Goal: Transaction & Acquisition: Book appointment/travel/reservation

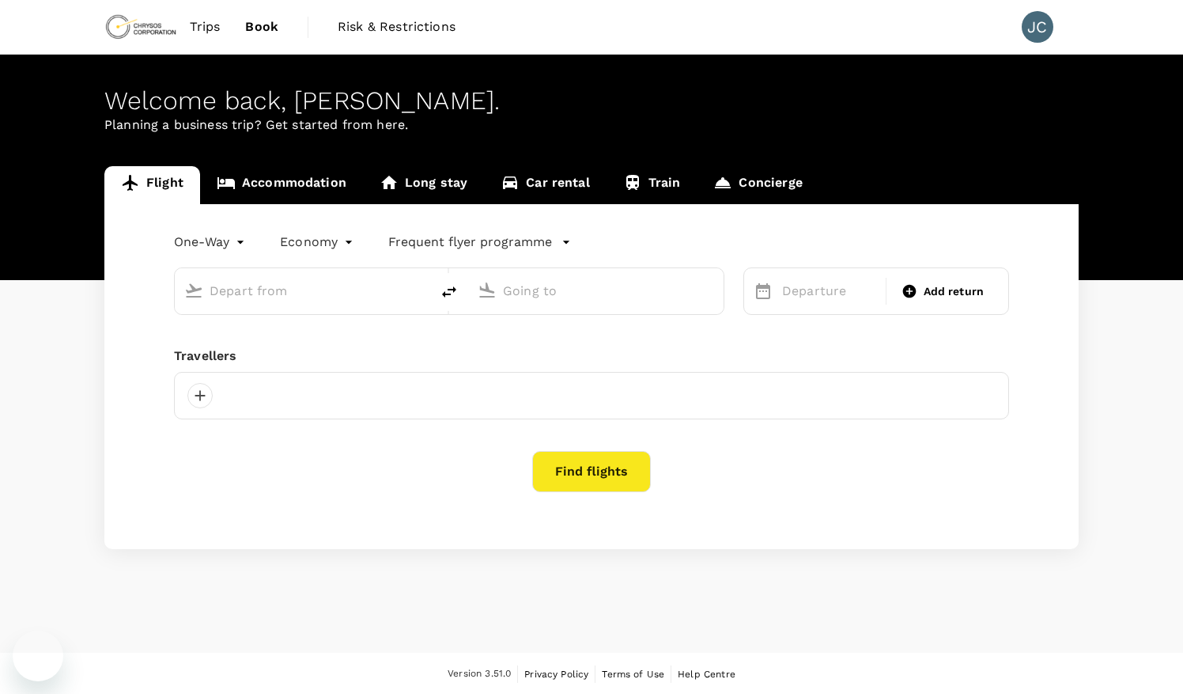
type input "premium-economy"
type input "[PERSON_NAME][GEOGRAPHIC_DATA][PERSON_NAME] (SYD)"
type input "Vancouver Intl (YVR)"
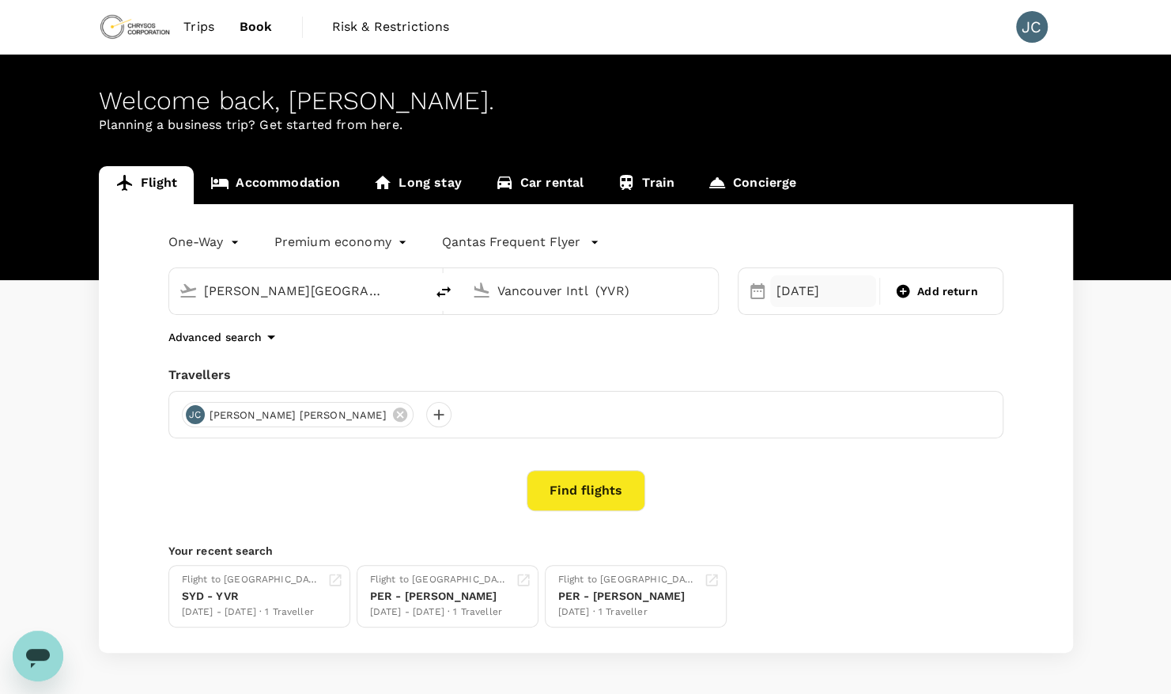
click at [819, 288] on div "[DATE]" at bounding box center [823, 291] width 107 height 32
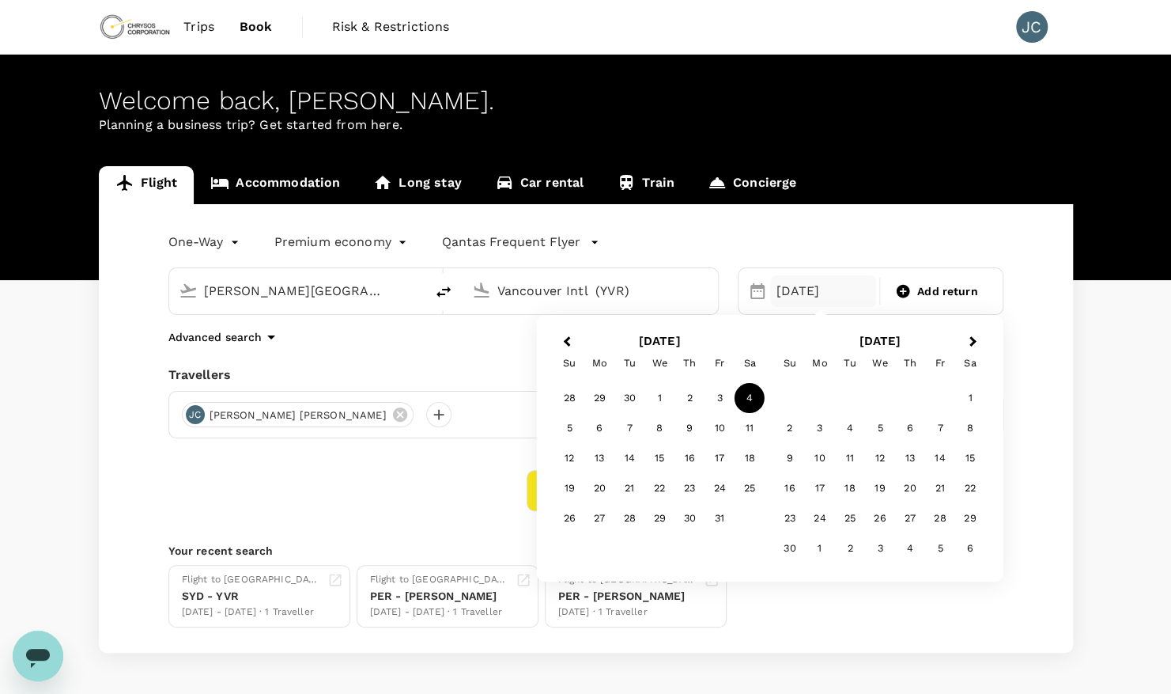
click at [756, 399] on div "4" at bounding box center [750, 398] width 30 height 30
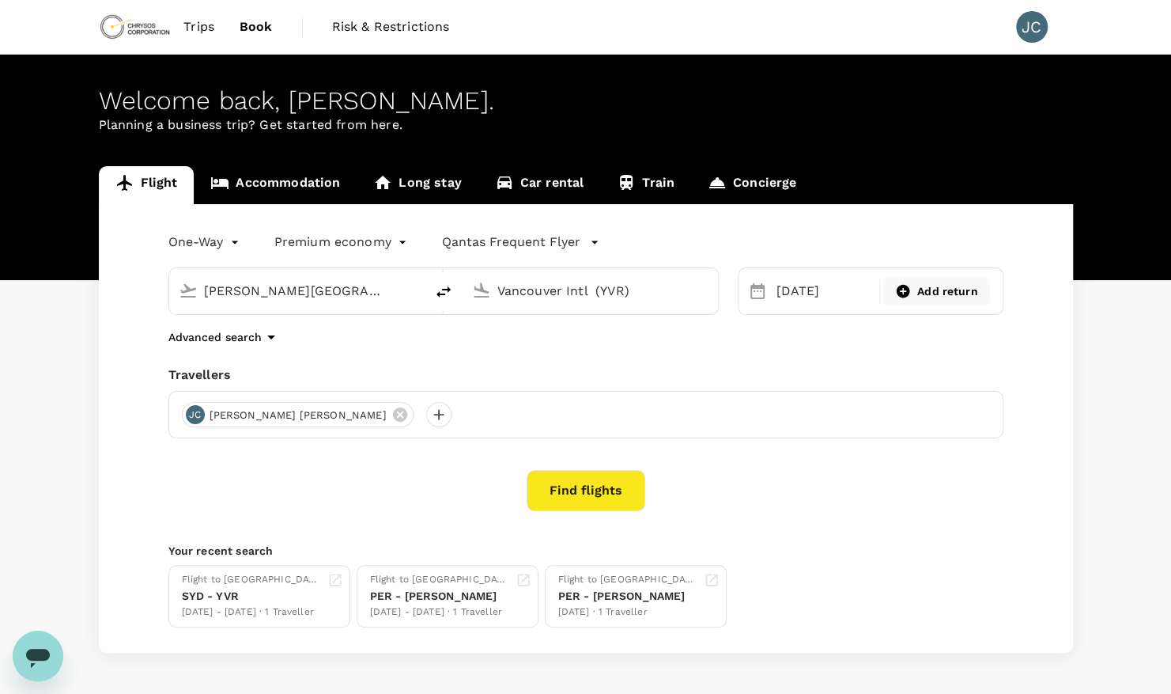
click at [939, 291] on span "Add return" at bounding box center [947, 291] width 61 height 17
type input "roundtrip"
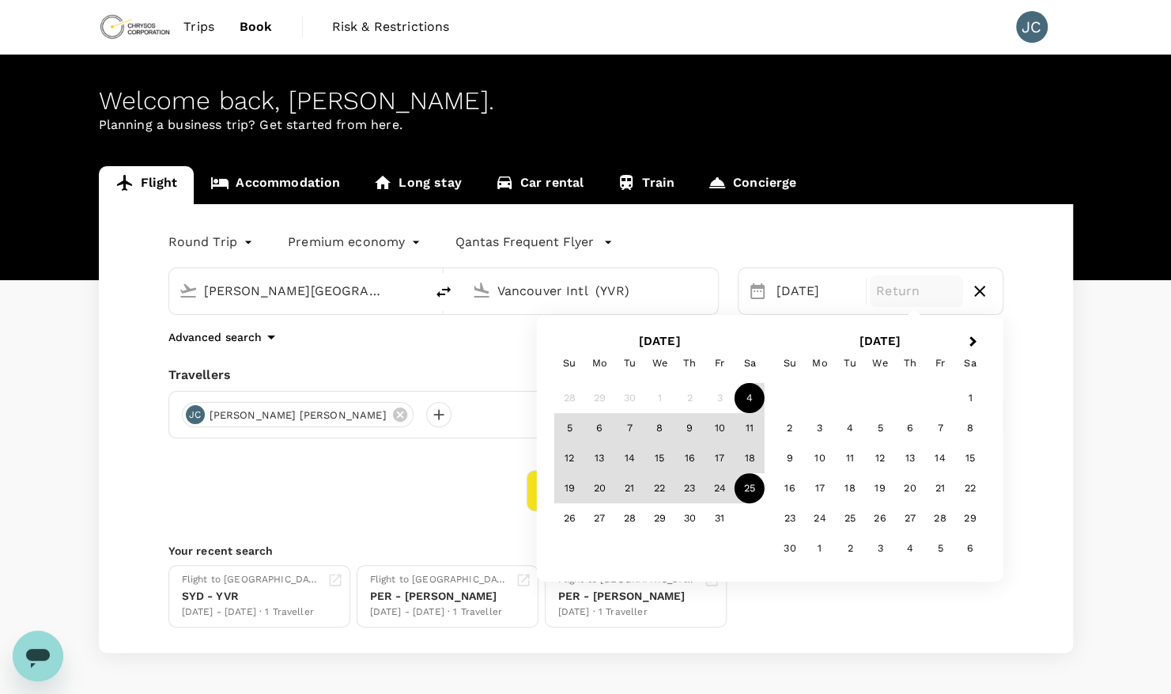
click at [748, 490] on div "25" at bounding box center [750, 488] width 30 height 30
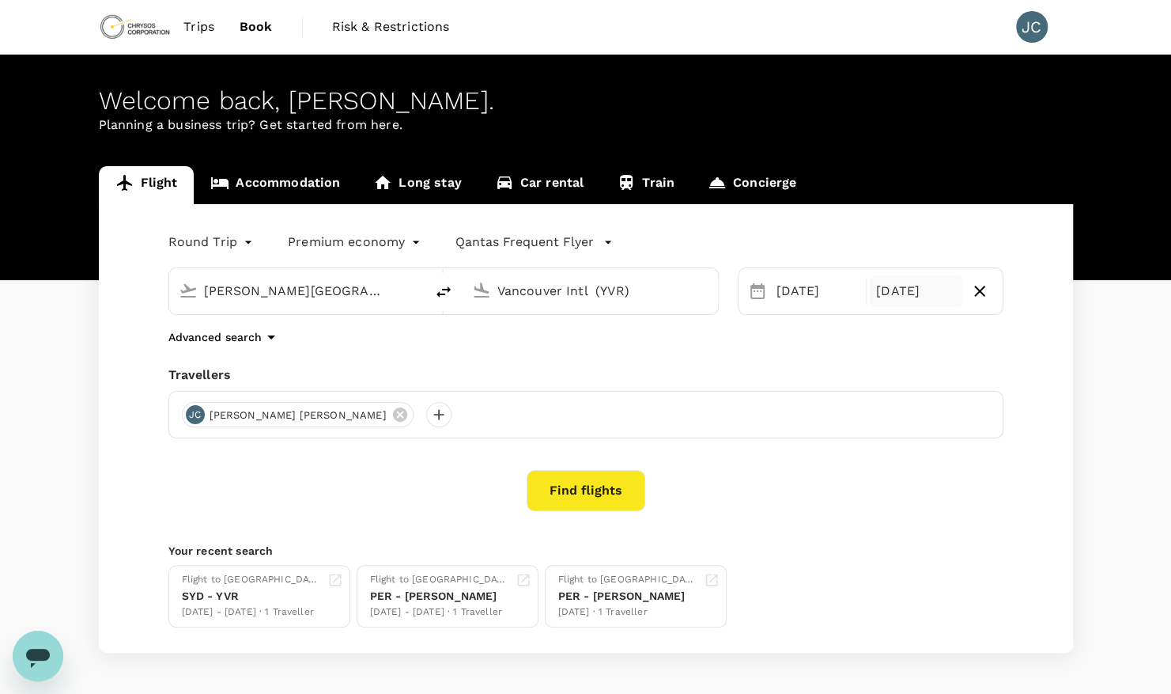
click at [588, 486] on button "Find flights" at bounding box center [586, 490] width 119 height 41
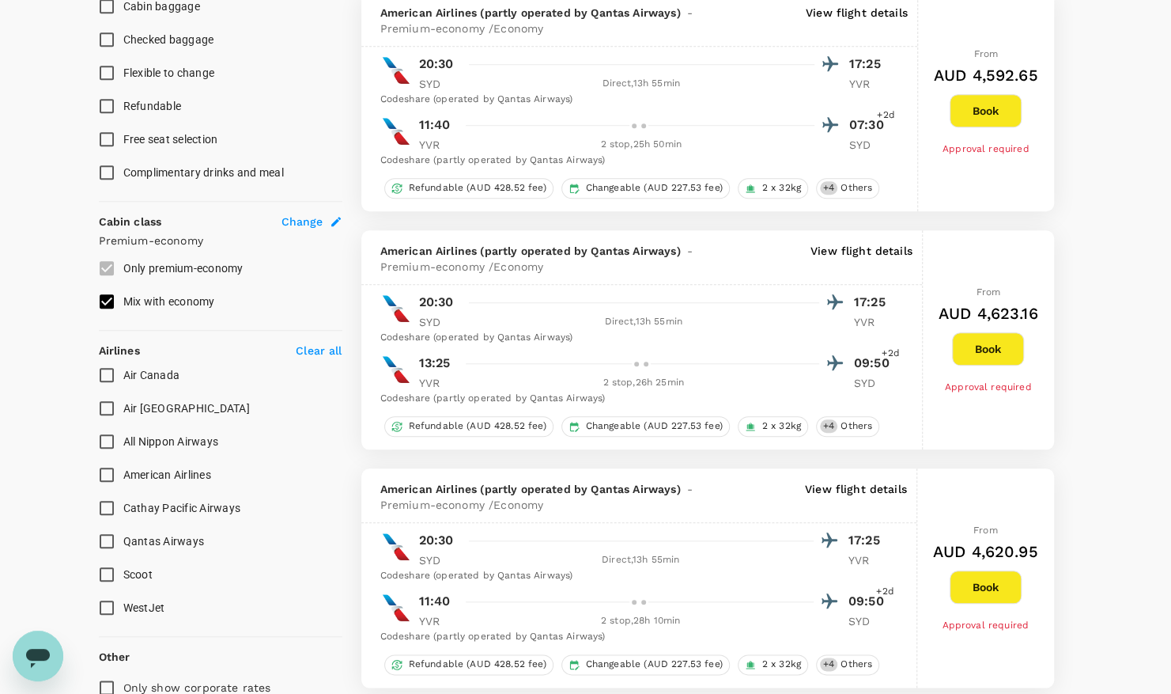
scroll to position [891, 0]
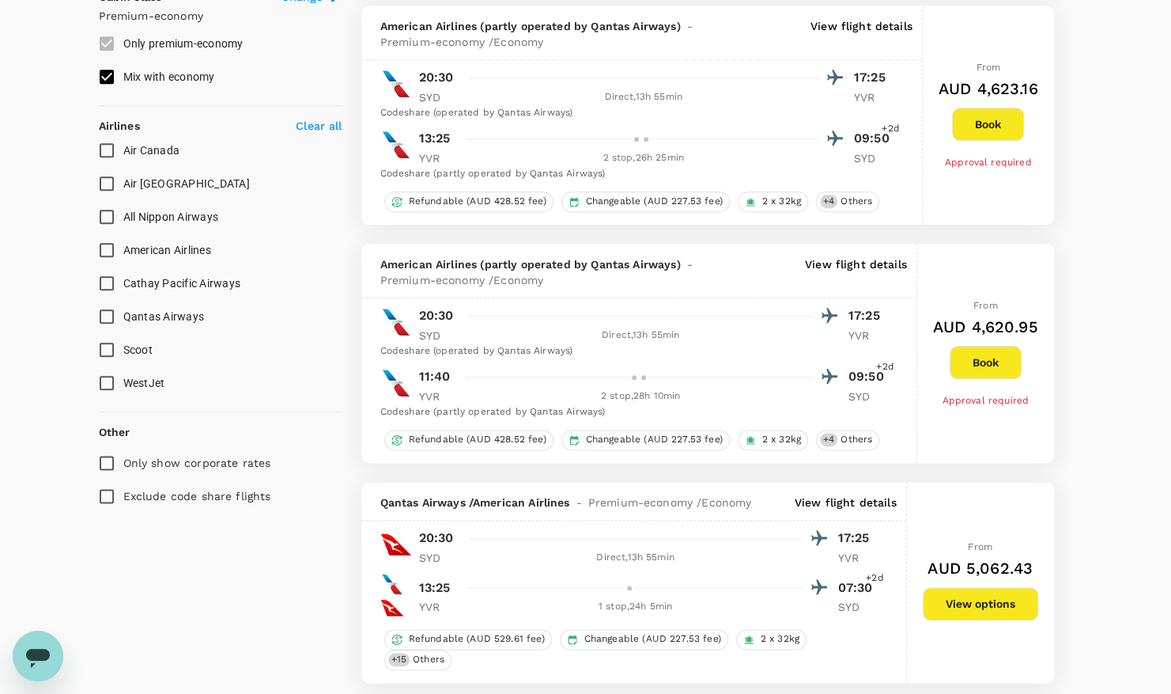
click at [142, 312] on span "Qantas Airways" at bounding box center [163, 316] width 81 height 13
click at [123, 312] on input "Qantas Airways" at bounding box center [106, 316] width 33 height 33
checkbox input "true"
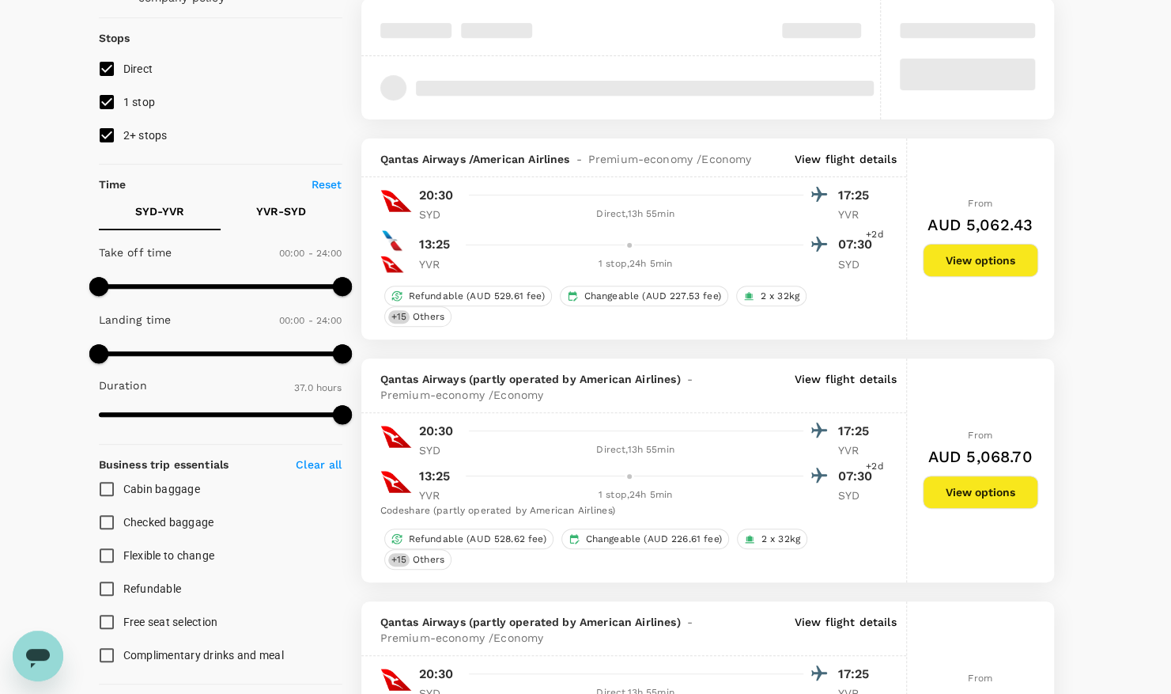
scroll to position [0, 0]
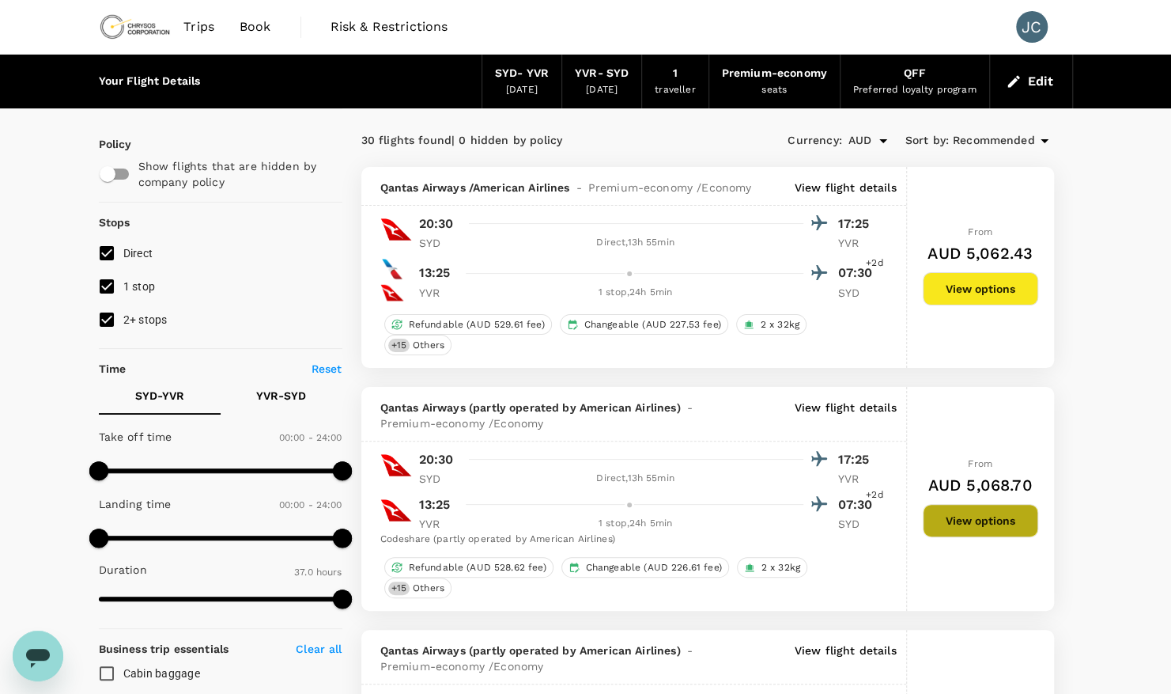
click at [969, 522] on button "View options" at bounding box center [980, 520] width 115 height 33
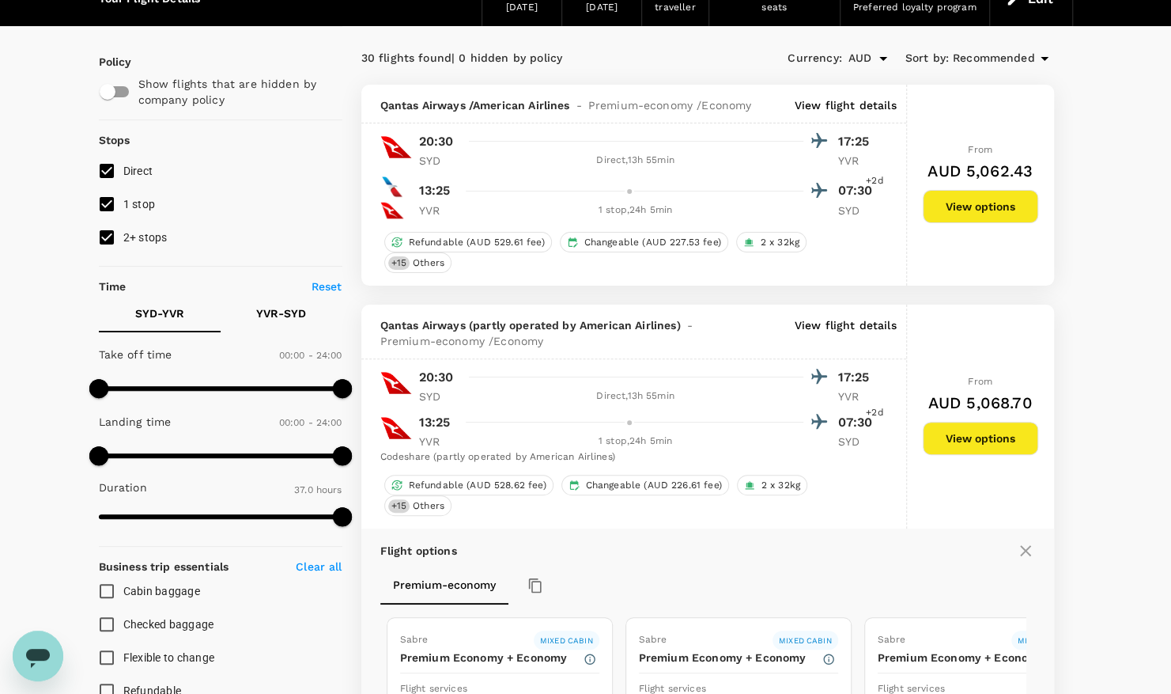
scroll to position [83, 0]
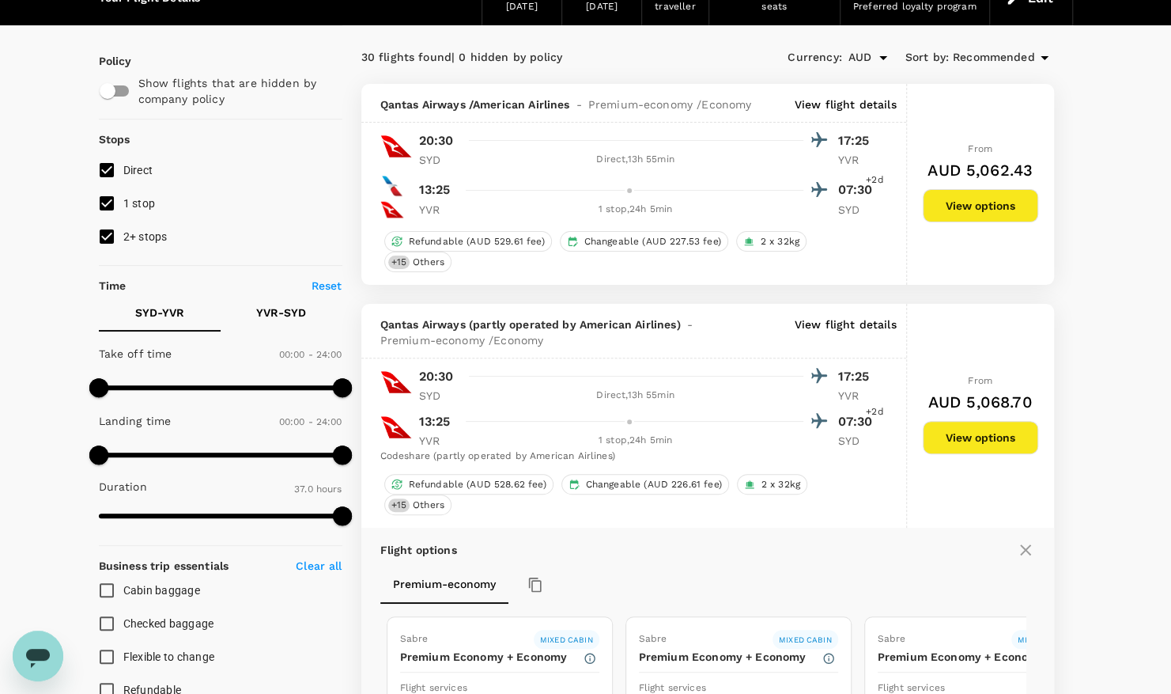
click at [148, 213] on label "1 stop" at bounding box center [210, 203] width 240 height 33
click at [123, 213] on input "1 stop" at bounding box center [106, 203] width 33 height 33
checkbox input "false"
click at [142, 221] on label "2+ stops" at bounding box center [210, 236] width 240 height 33
click at [123, 221] on input "2+ stops" at bounding box center [106, 236] width 33 height 33
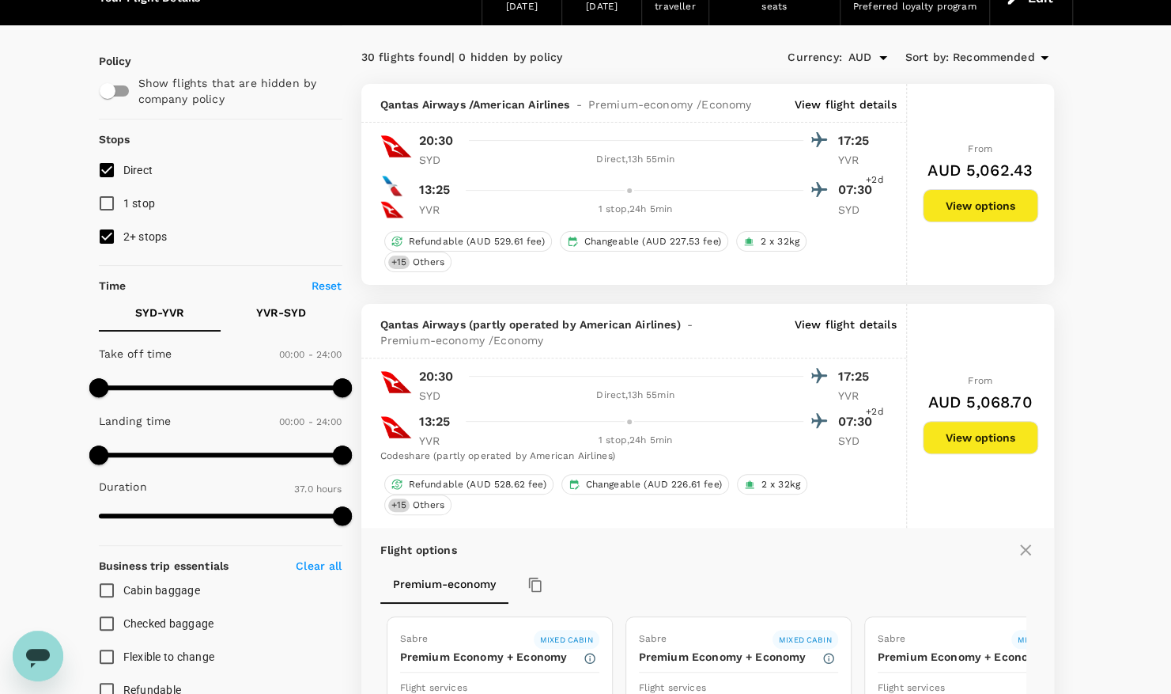
checkbox input "false"
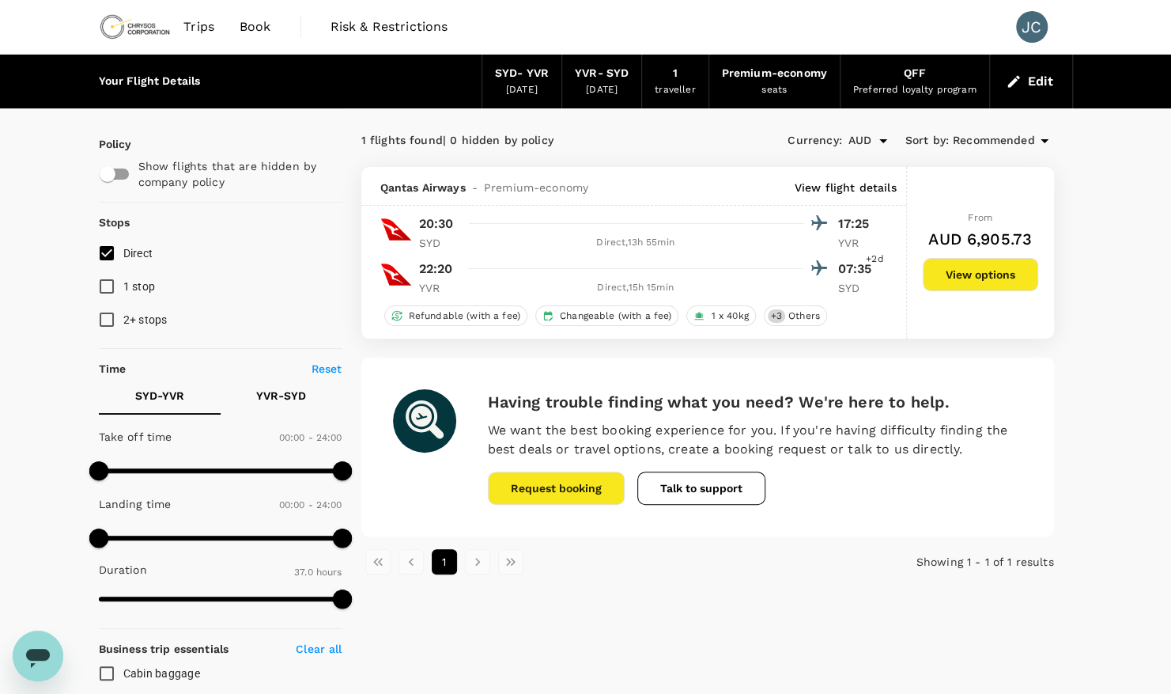
scroll to position [0, 0]
click at [979, 283] on button "View options" at bounding box center [980, 274] width 115 height 33
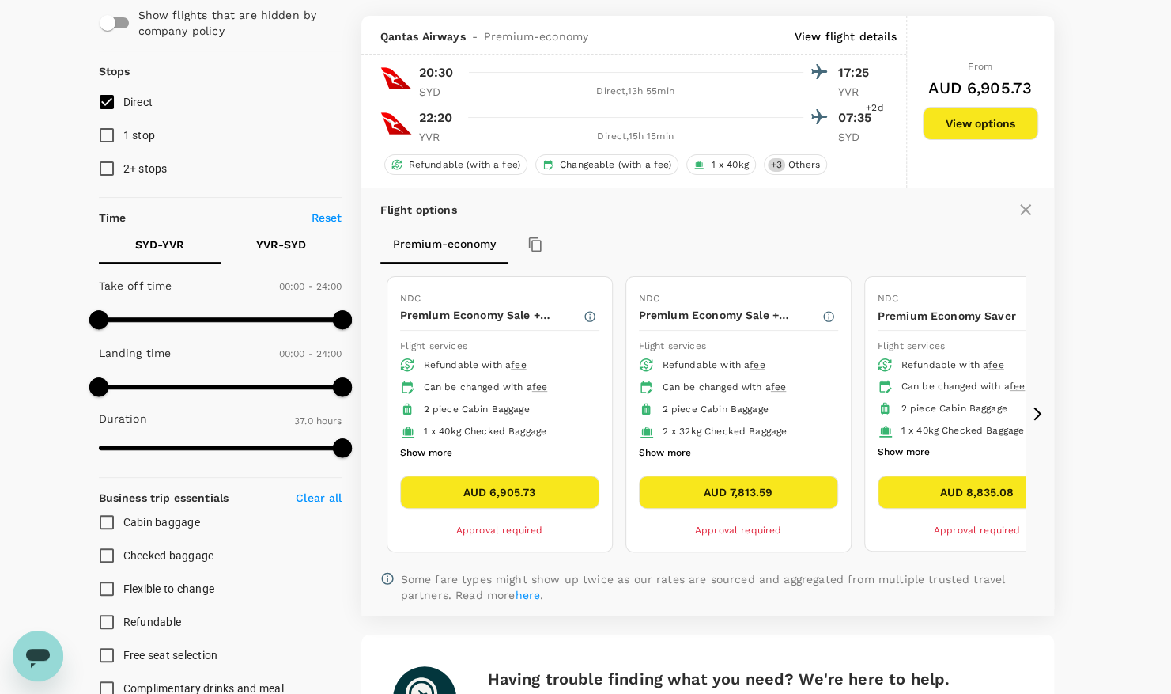
scroll to position [166, 0]
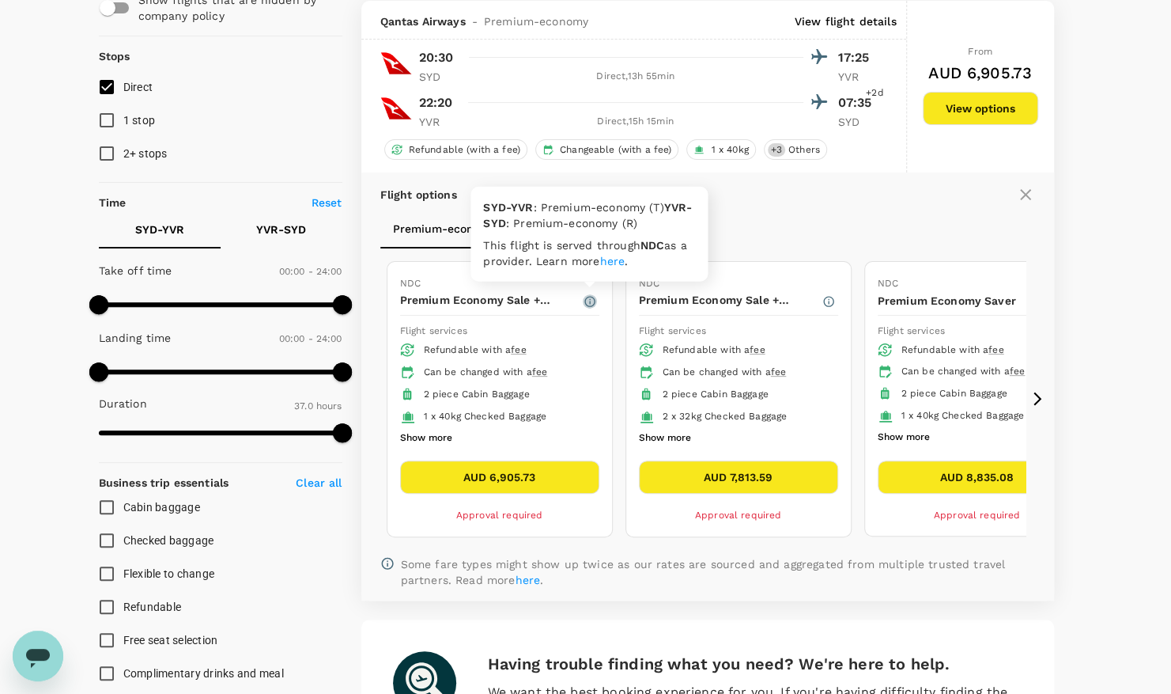
click at [590, 296] on icon "button" at bounding box center [590, 301] width 13 height 13
click at [1047, 392] on div "Flight options Premium-economy NDC Premium Economy Sale + Premium Economy Saver…" at bounding box center [707, 386] width 693 height 428
click at [1038, 394] on icon at bounding box center [1038, 398] width 8 height 13
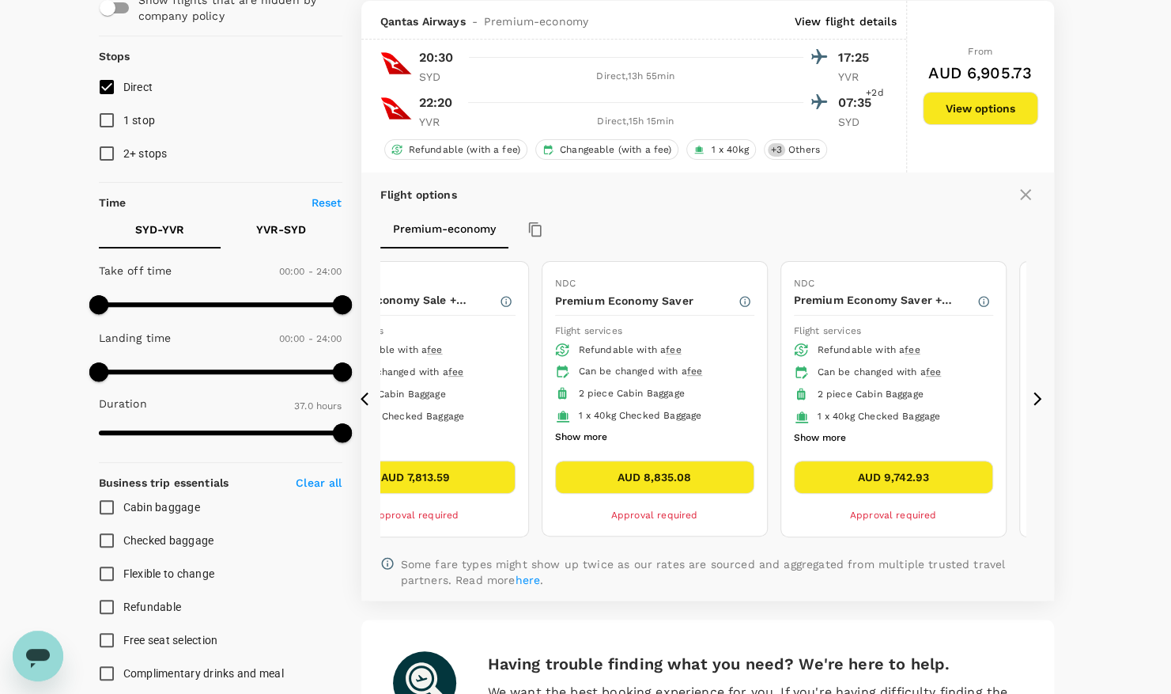
click at [1038, 394] on icon at bounding box center [1038, 398] width 8 height 13
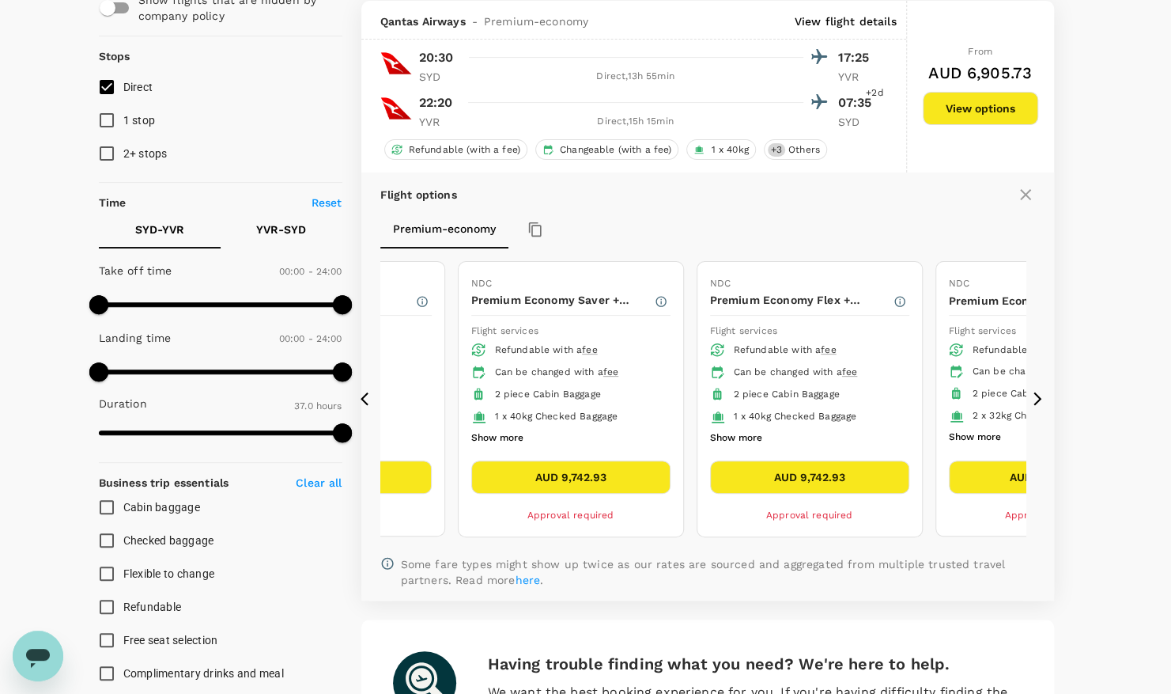
click at [1038, 394] on icon at bounding box center [1038, 398] width 8 height 13
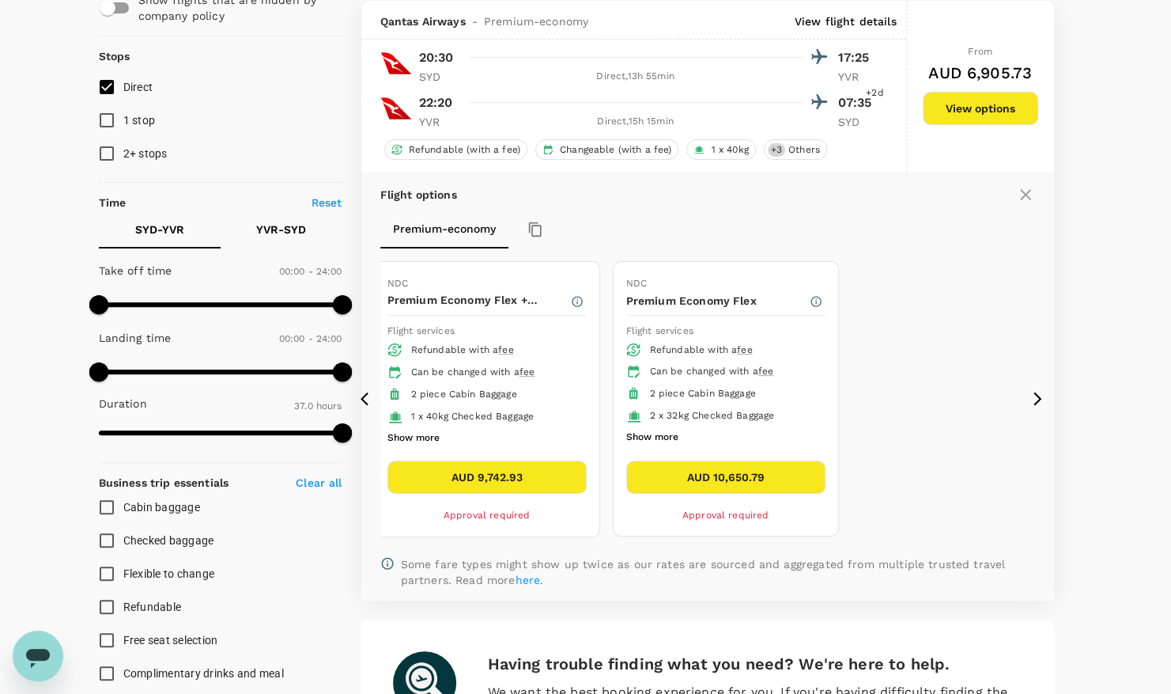
click at [1038, 394] on icon at bounding box center [1038, 398] width 8 height 13
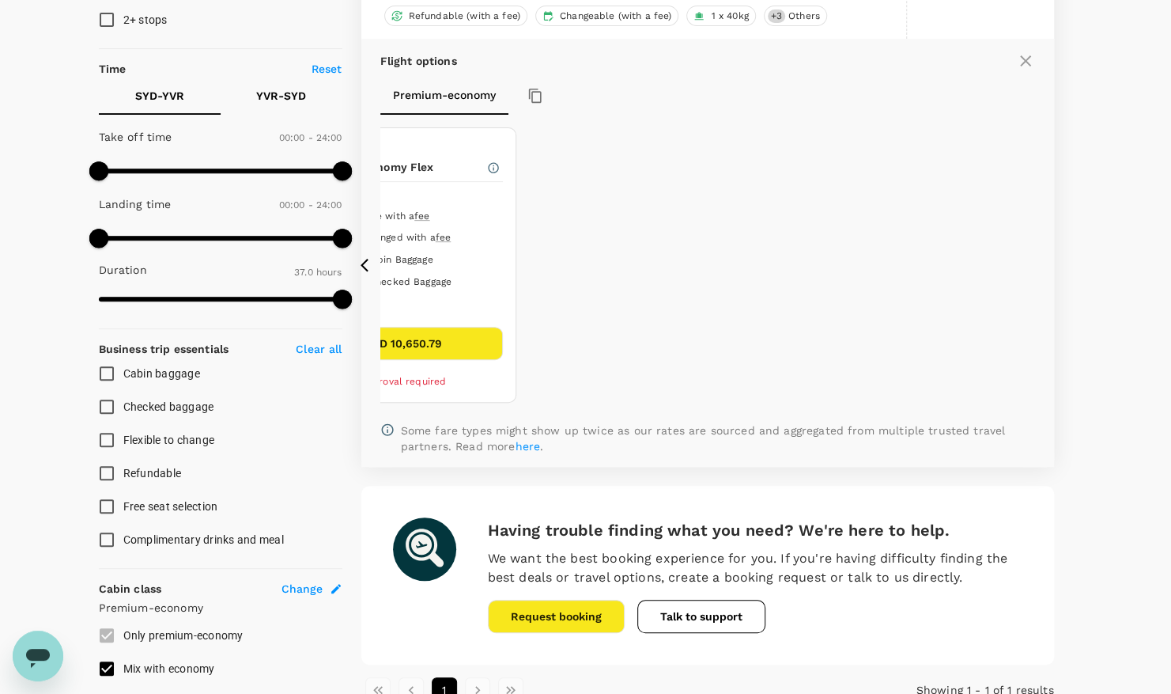
scroll to position [306, 0]
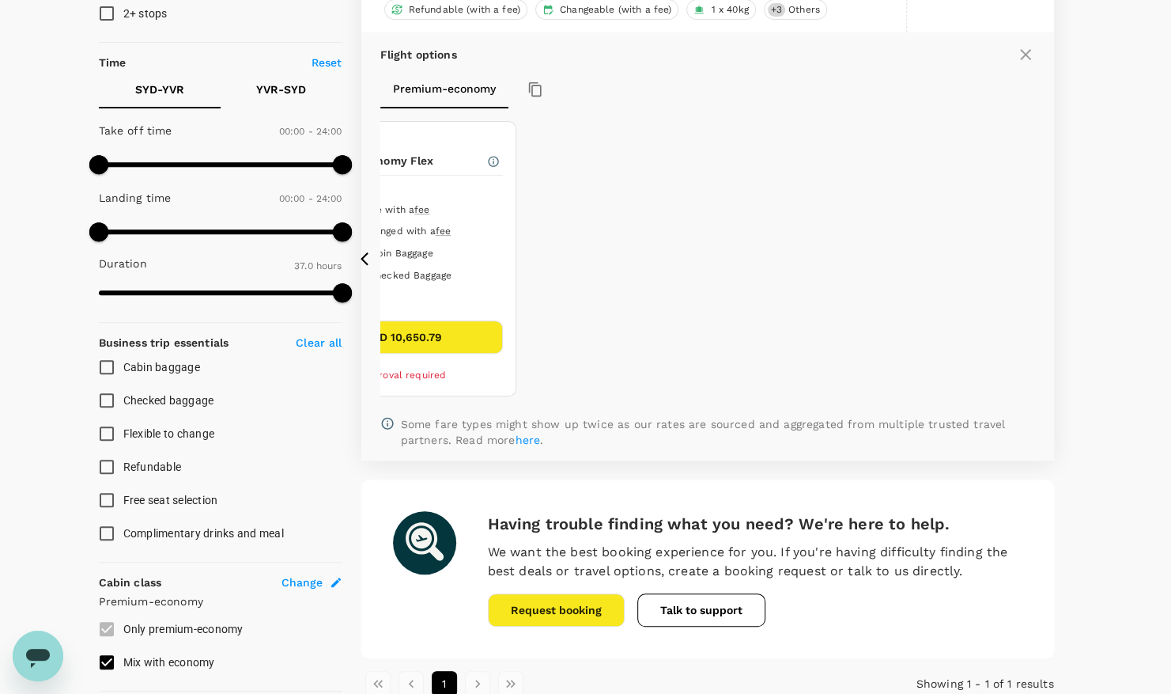
click at [1030, 58] on icon at bounding box center [1025, 54] width 11 height 11
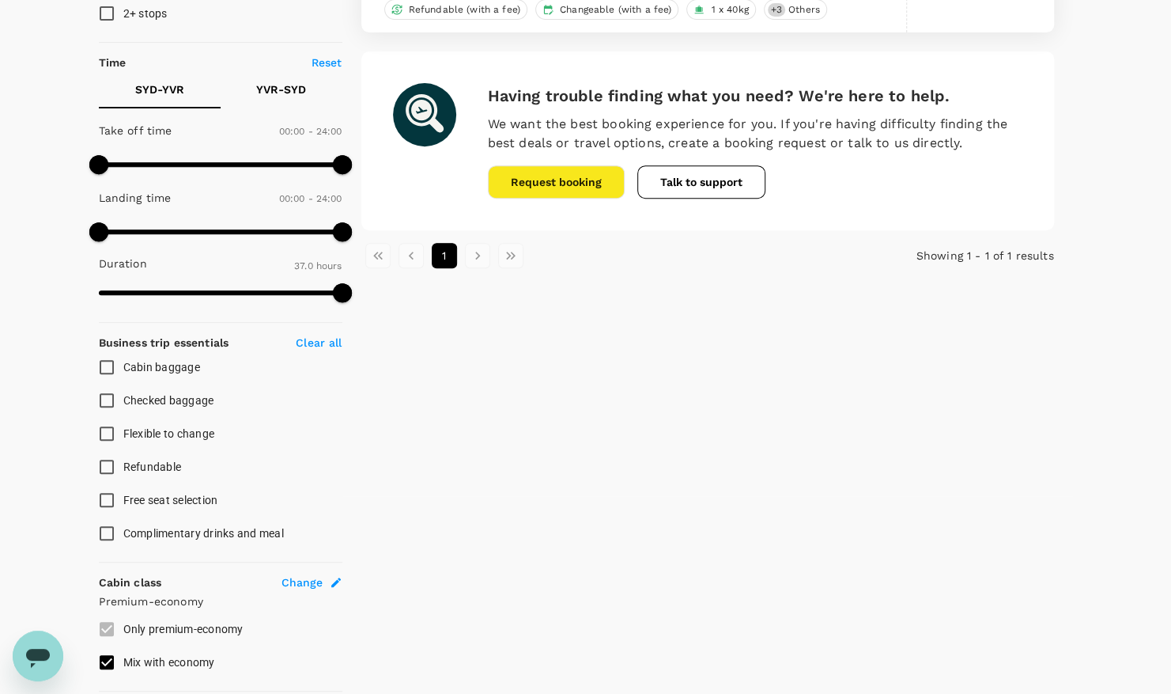
scroll to position [0, 0]
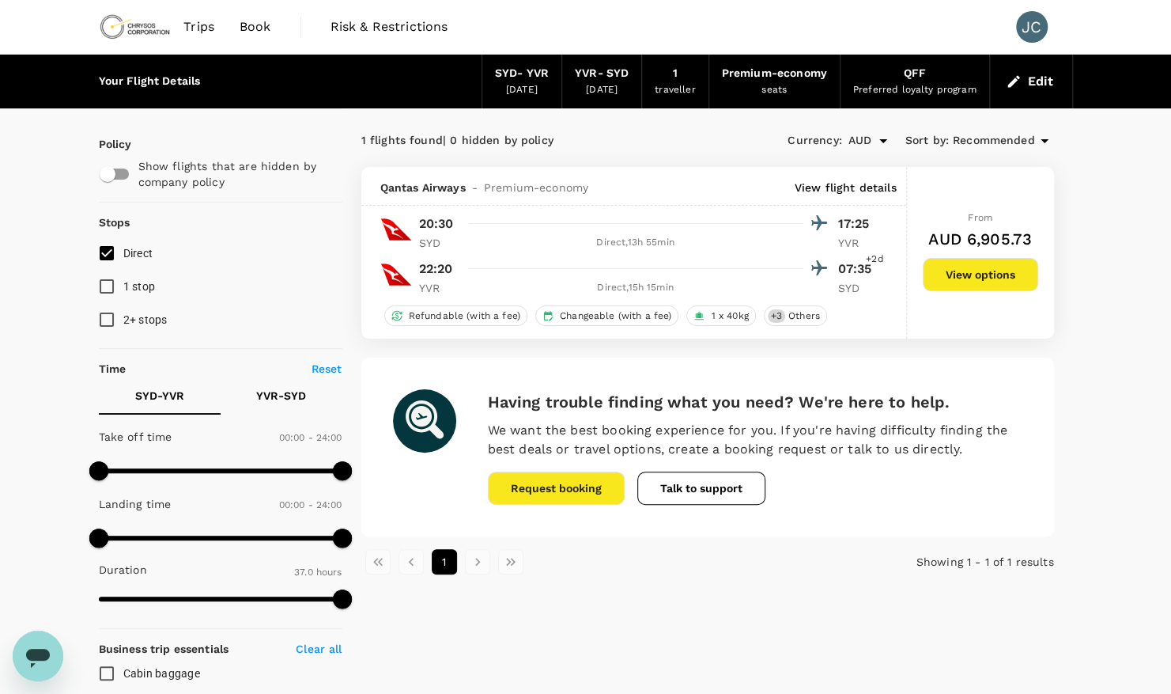
click at [597, 82] on div "[DATE]" at bounding box center [602, 90] width 32 height 16
click at [1042, 76] on button "Edit" at bounding box center [1031, 81] width 57 height 25
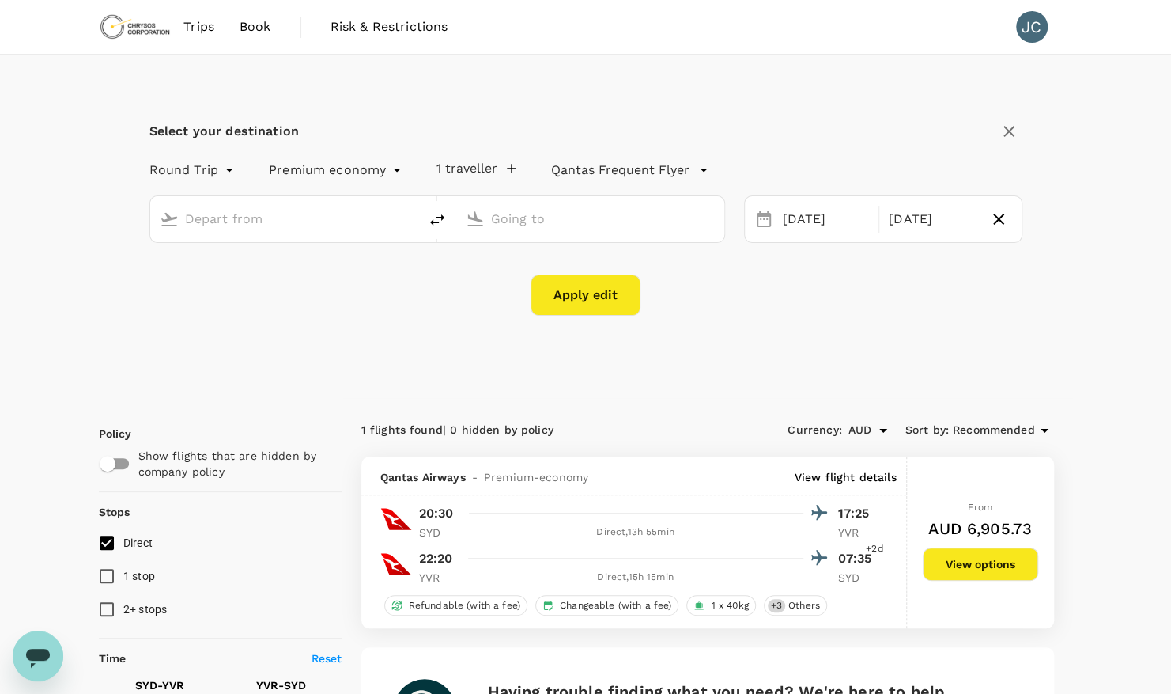
type input "[PERSON_NAME][GEOGRAPHIC_DATA][PERSON_NAME] (SYD)"
type input "Vancouver Intl (YVR)"
click at [827, 346] on div "Select your destination Round Trip roundtrip Premium economy premium-economy 1 …" at bounding box center [586, 226] width 974 height 343
click at [981, 304] on div "Apply edit" at bounding box center [585, 294] width 873 height 41
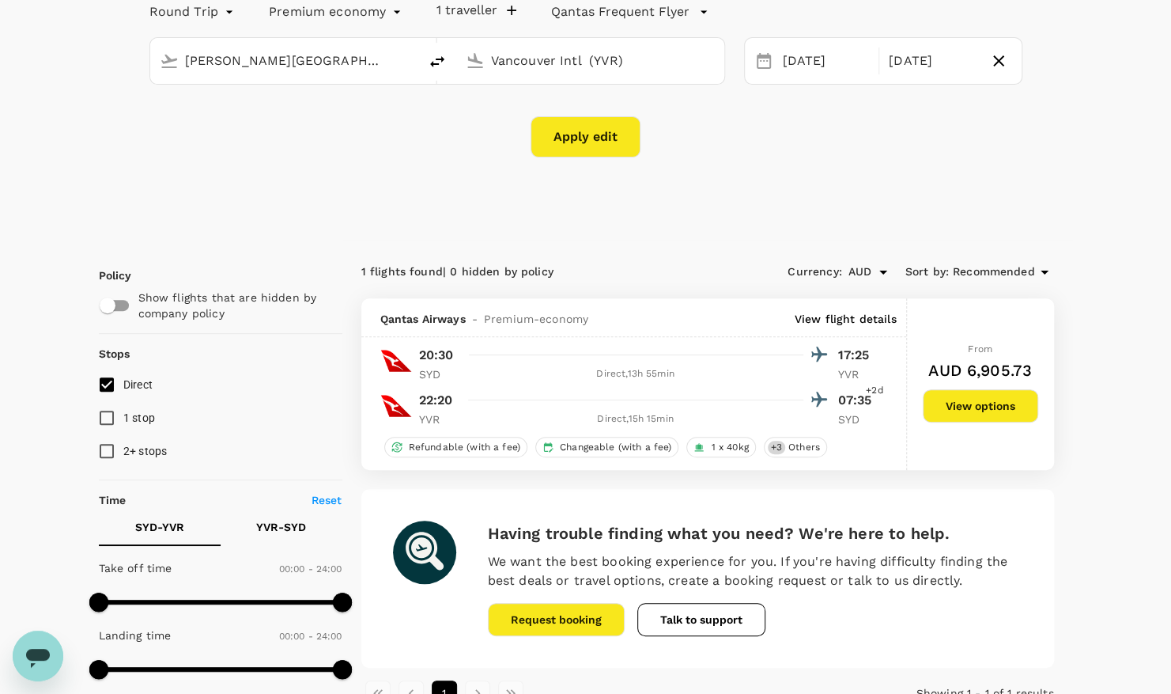
click at [974, 399] on button "View options" at bounding box center [980, 405] width 115 height 33
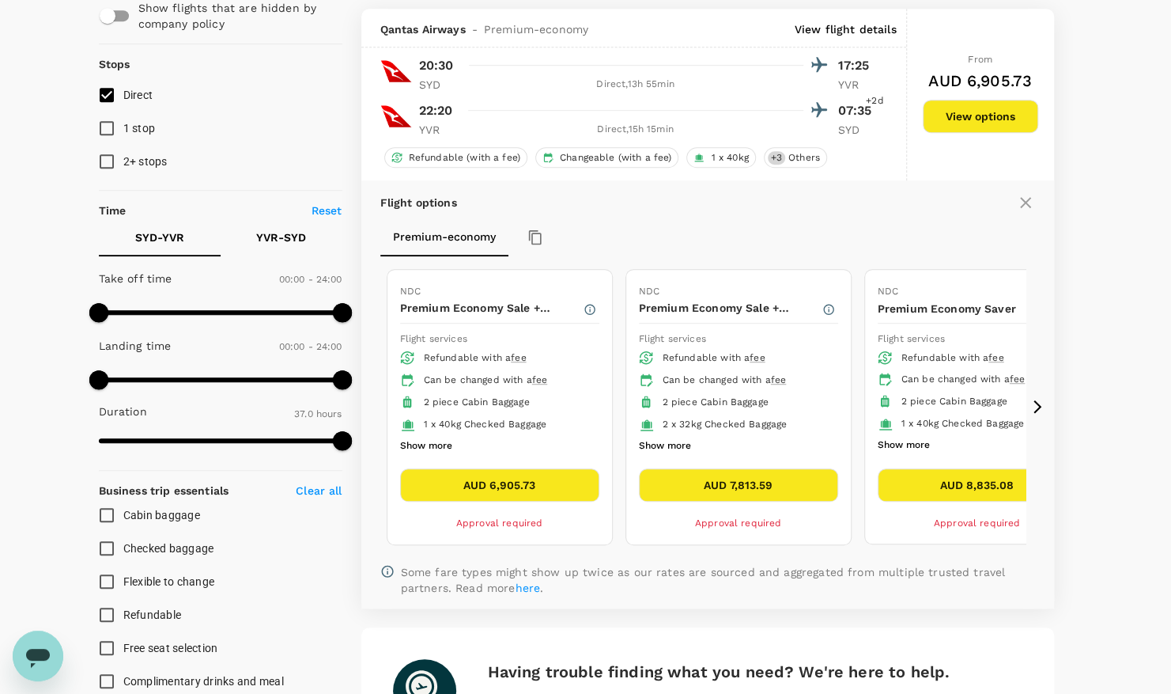
scroll to position [456, 0]
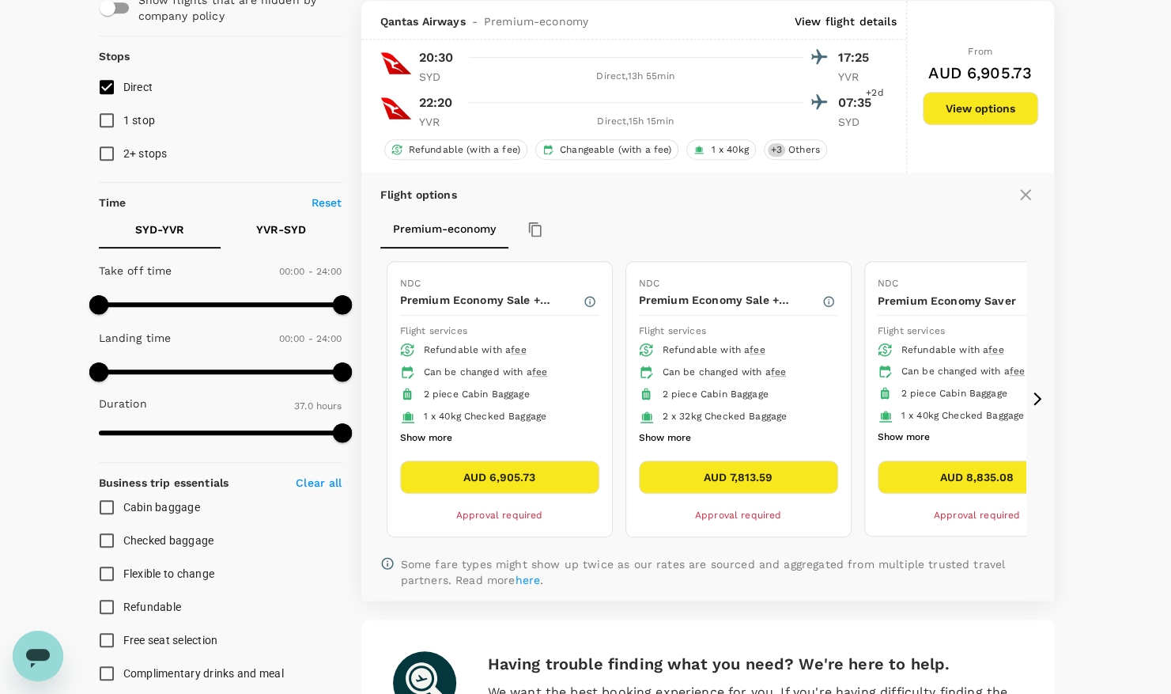
click at [124, 116] on span "1 stop" at bounding box center [139, 120] width 32 height 13
click at [123, 116] on input "1 stop" at bounding box center [106, 120] width 33 height 33
checkbox input "true"
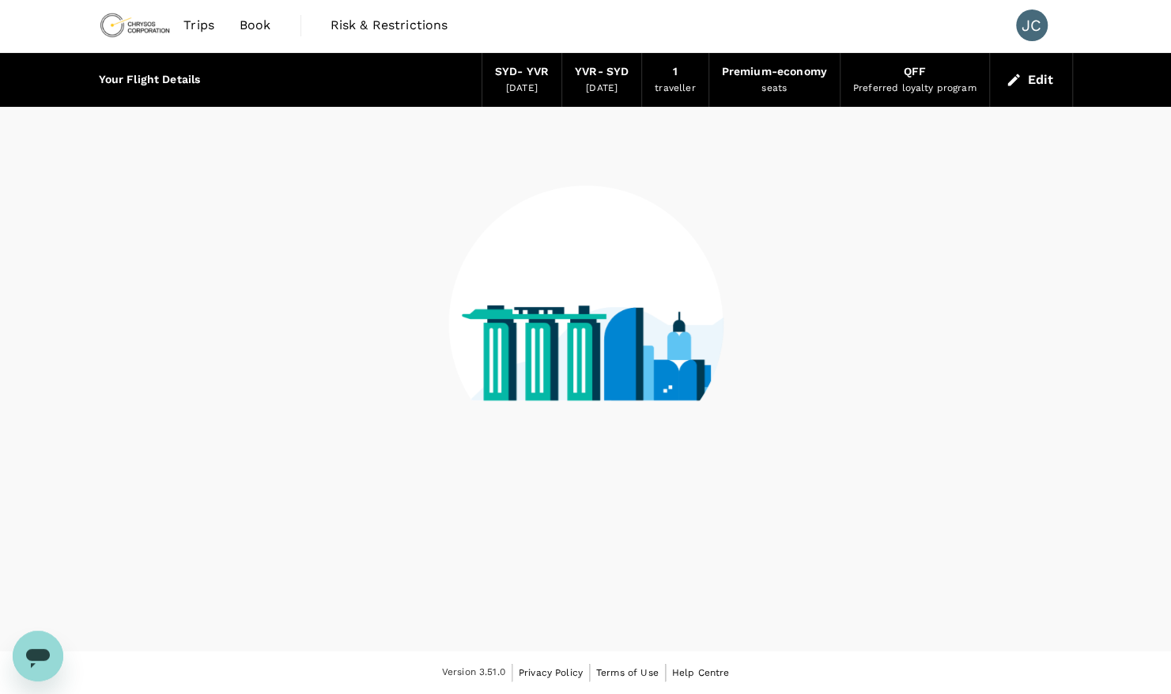
scroll to position [0, 0]
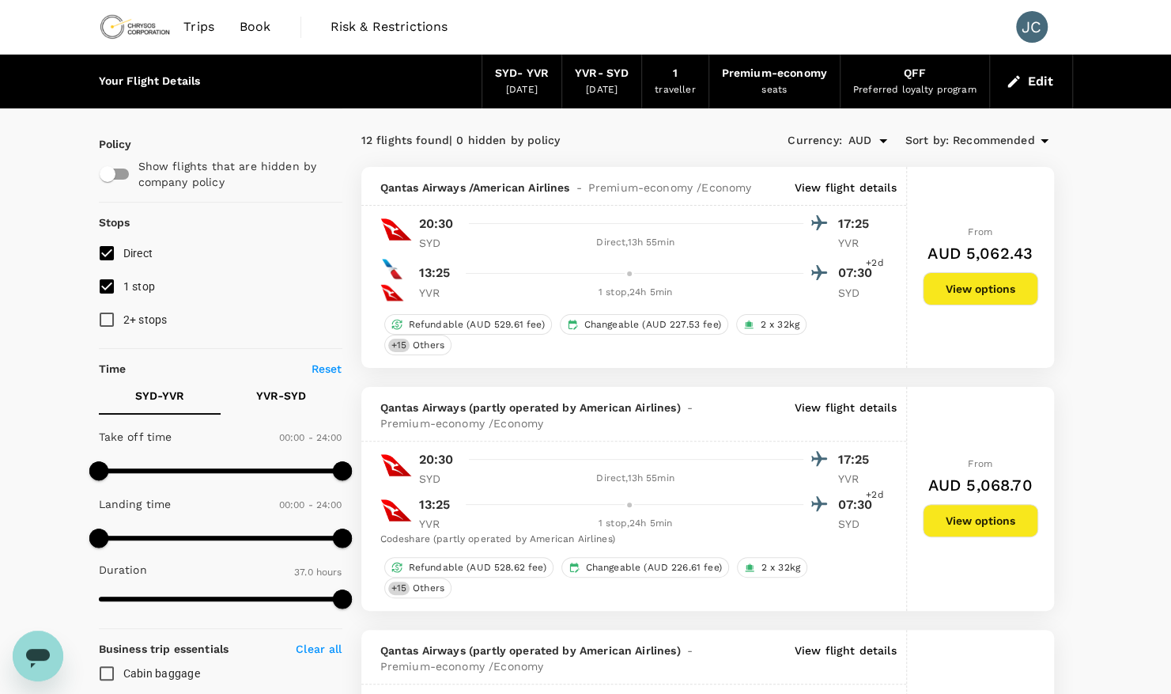
click at [1038, 84] on button "Edit" at bounding box center [1031, 81] width 57 height 25
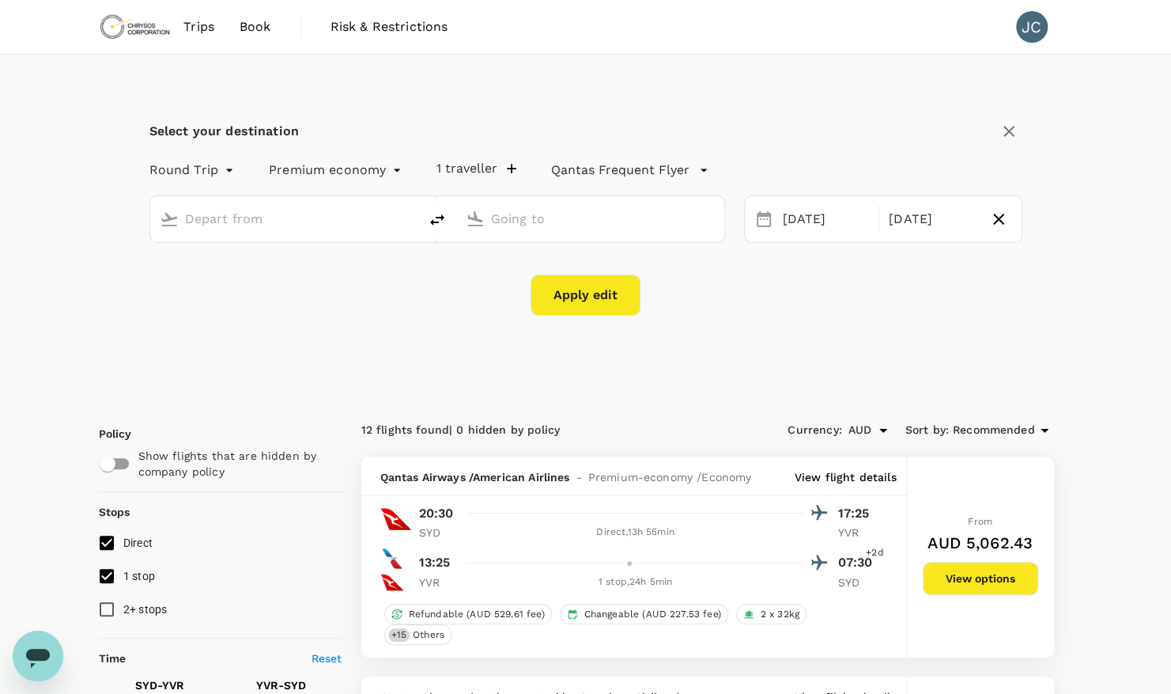
type input "[PERSON_NAME][GEOGRAPHIC_DATA][PERSON_NAME] (SYD)"
type input "Vancouver Intl (YVR)"
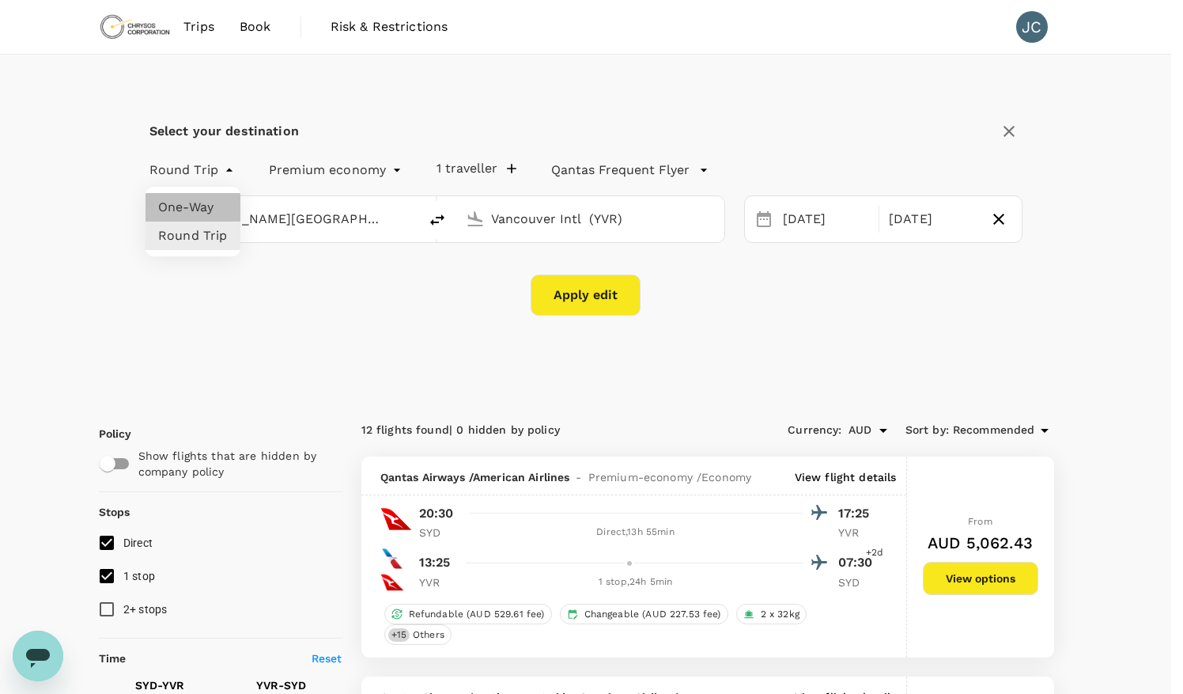
click at [185, 204] on li "One-Way" at bounding box center [193, 207] width 95 height 28
type input "oneway"
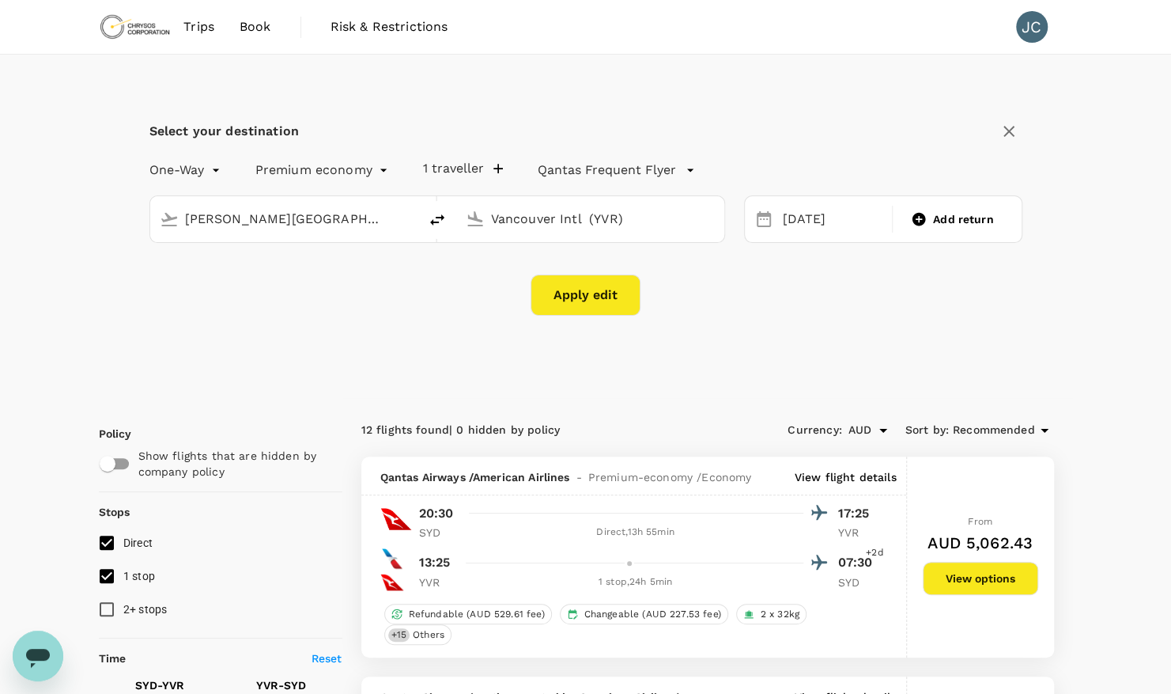
click at [574, 288] on button "Apply edit" at bounding box center [586, 294] width 110 height 41
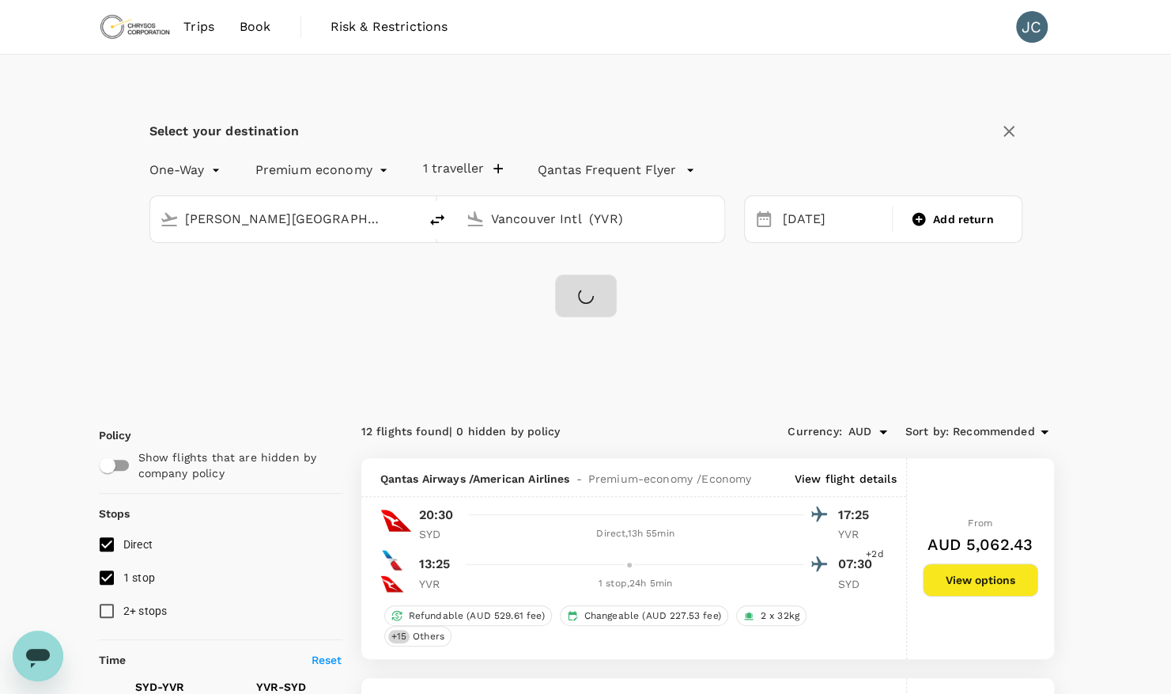
checkbox input "false"
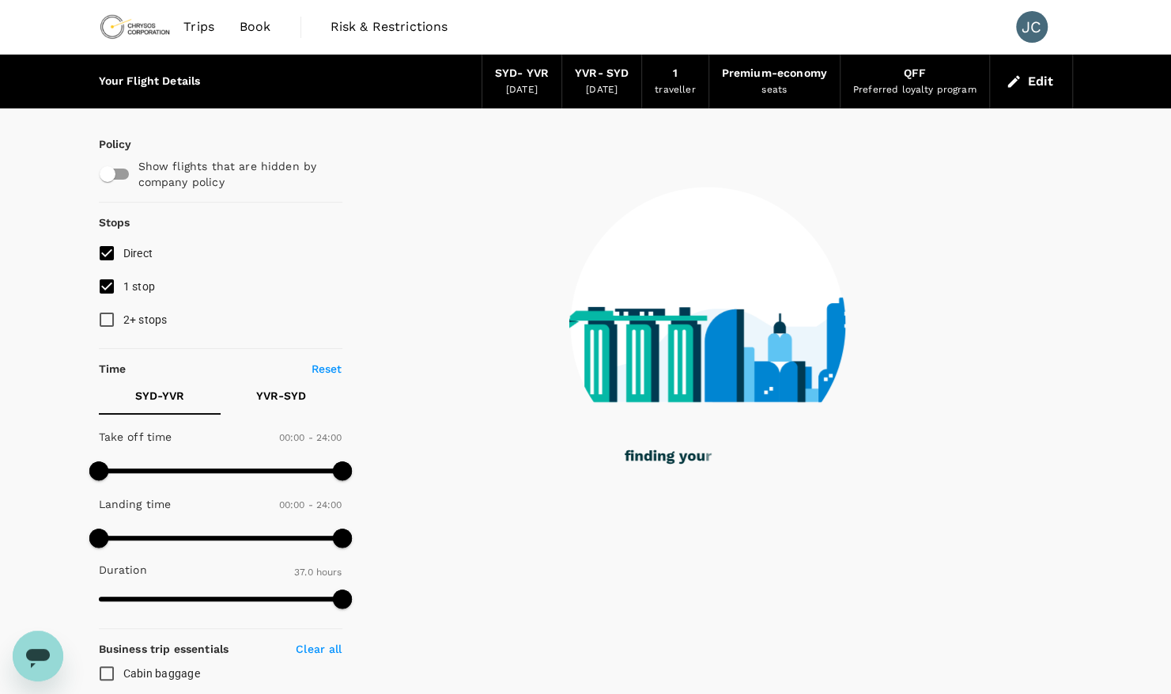
checkbox input "true"
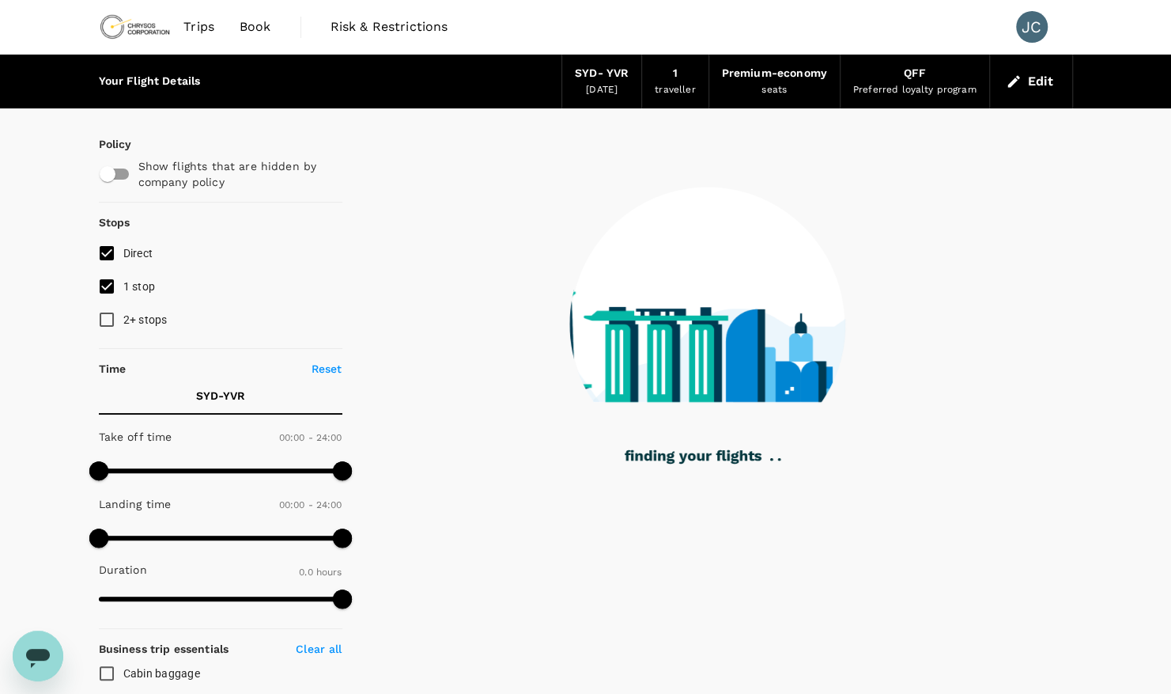
checkbox input "true"
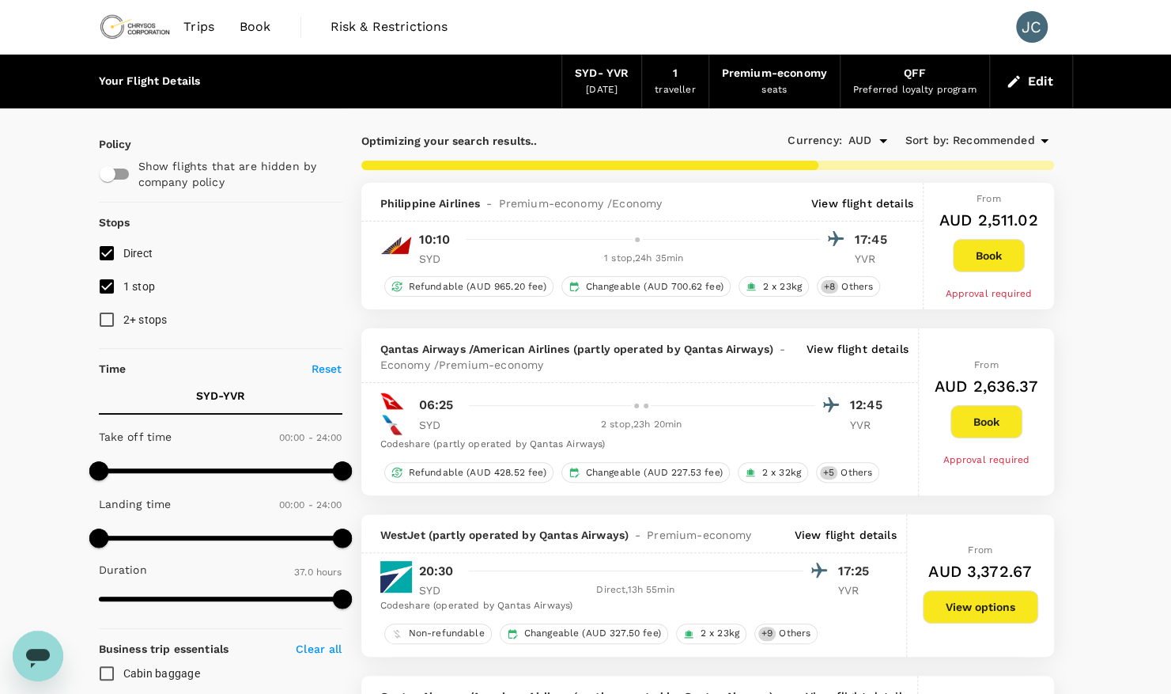
type input "2263"
checkbox input "false"
checkbox input "true"
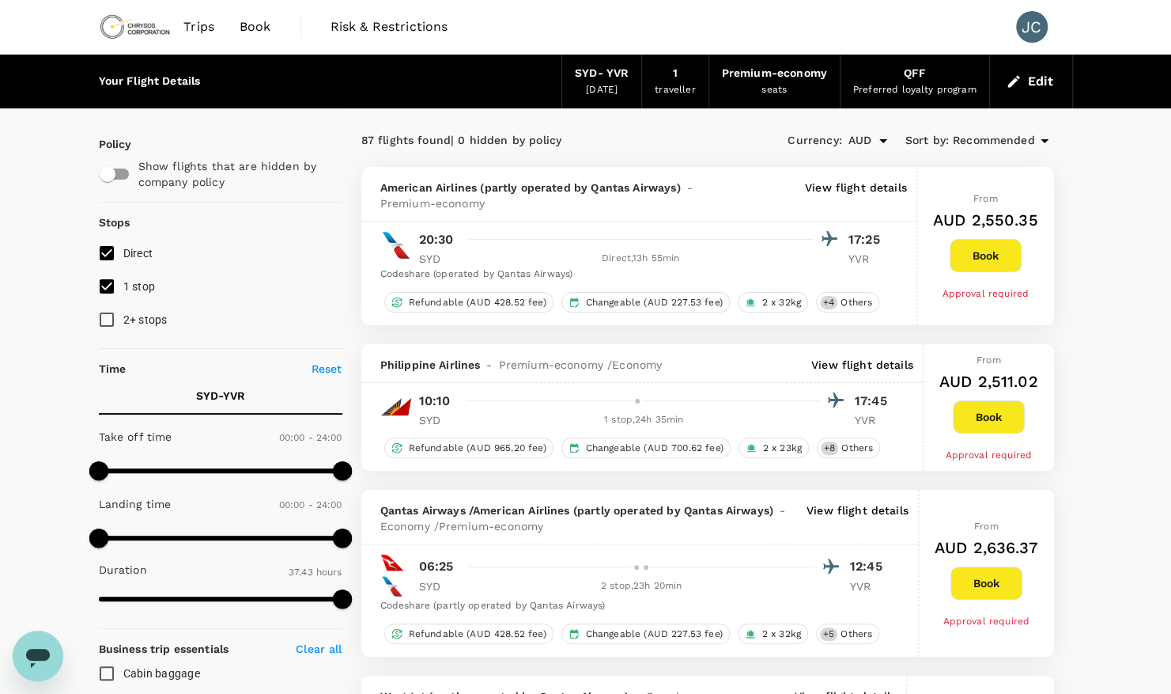
click at [138, 282] on span "1 stop" at bounding box center [139, 286] width 32 height 13
click at [123, 282] on input "1 stop" at bounding box center [106, 286] width 33 height 33
checkbox input "false"
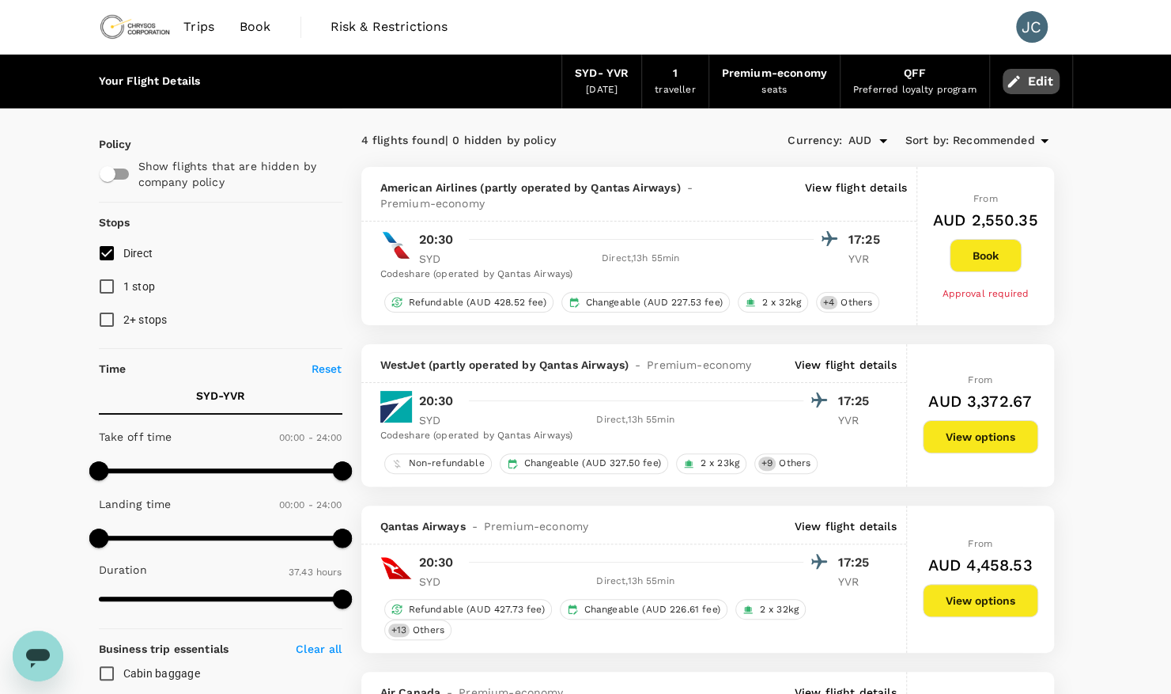
click at [1031, 84] on button "Edit" at bounding box center [1031, 81] width 57 height 25
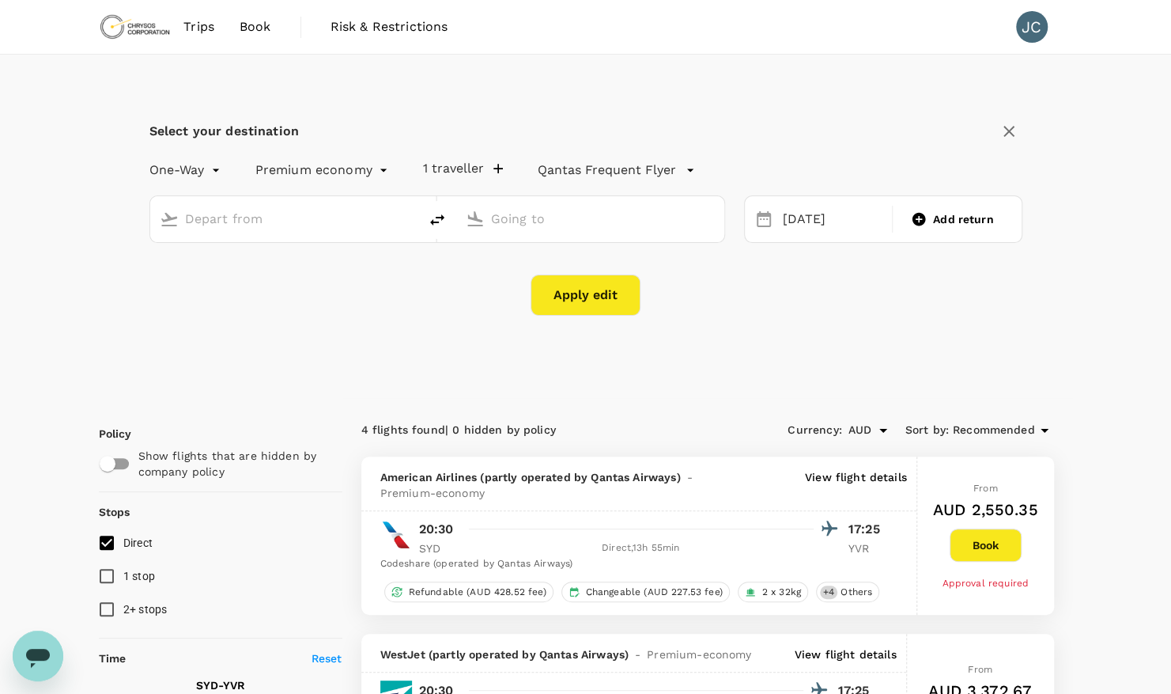
type input "[PERSON_NAME][GEOGRAPHIC_DATA][PERSON_NAME] (SYD)"
type input "Vancouver Intl (YVR)"
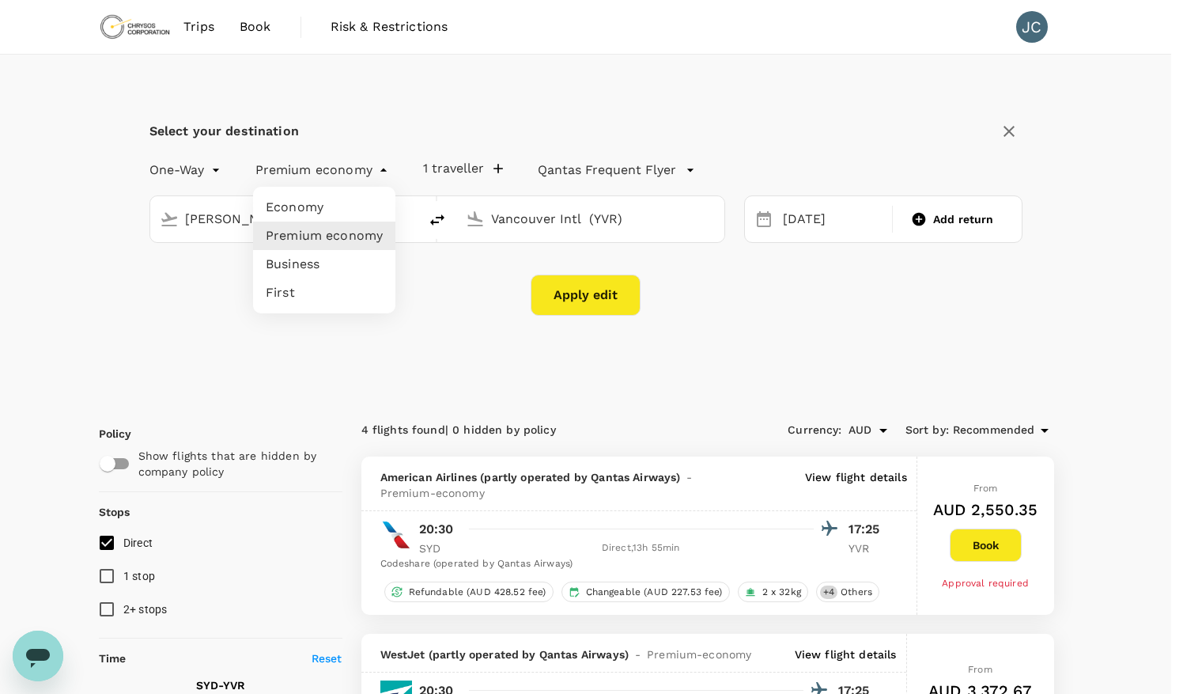
click at [312, 207] on li "Economy" at bounding box center [324, 207] width 142 height 28
type input "economy"
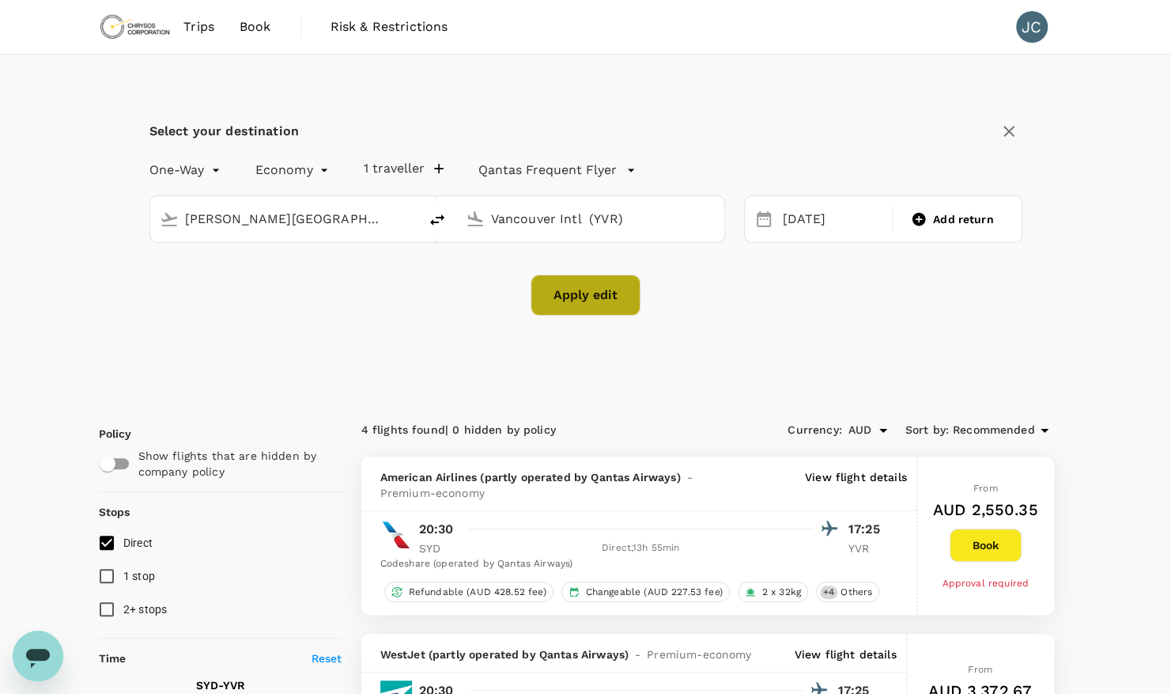
click at [573, 307] on button "Apply edit" at bounding box center [586, 294] width 110 height 41
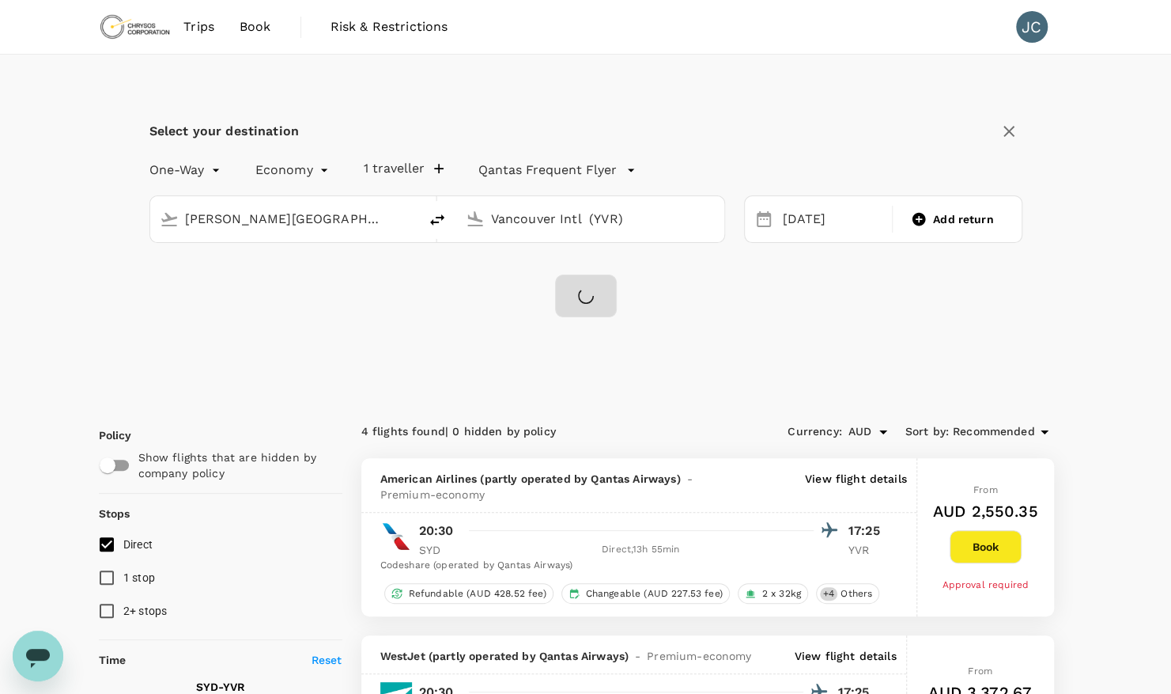
checkbox input "false"
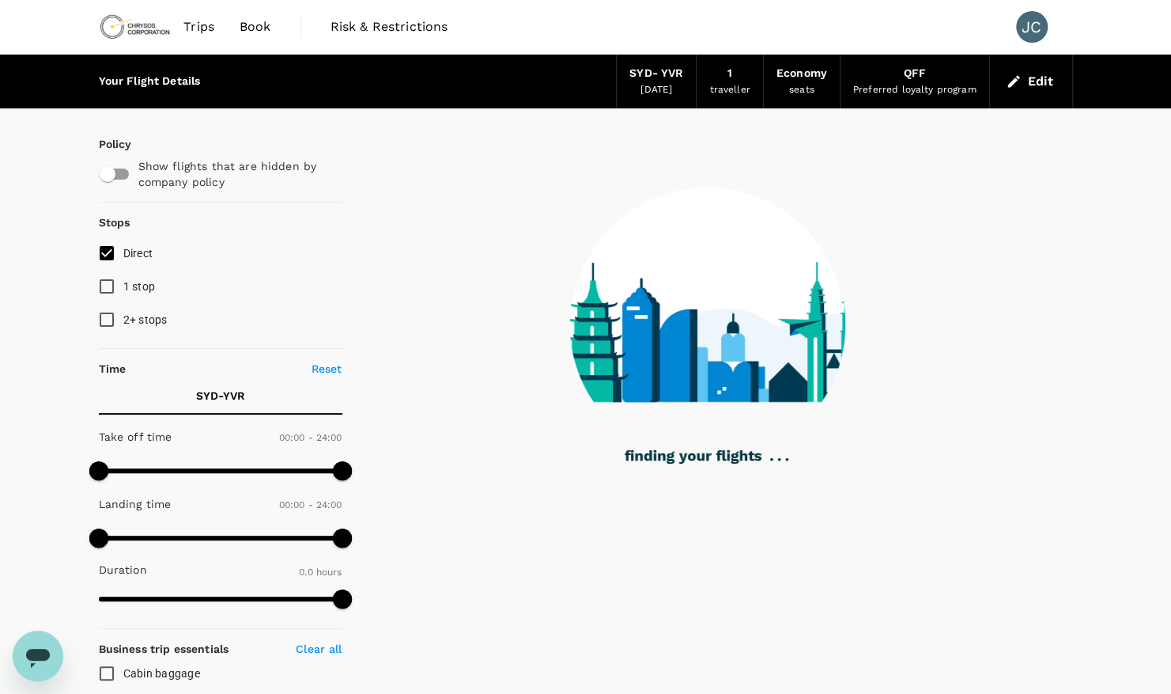
type input "2386"
checkbox input "true"
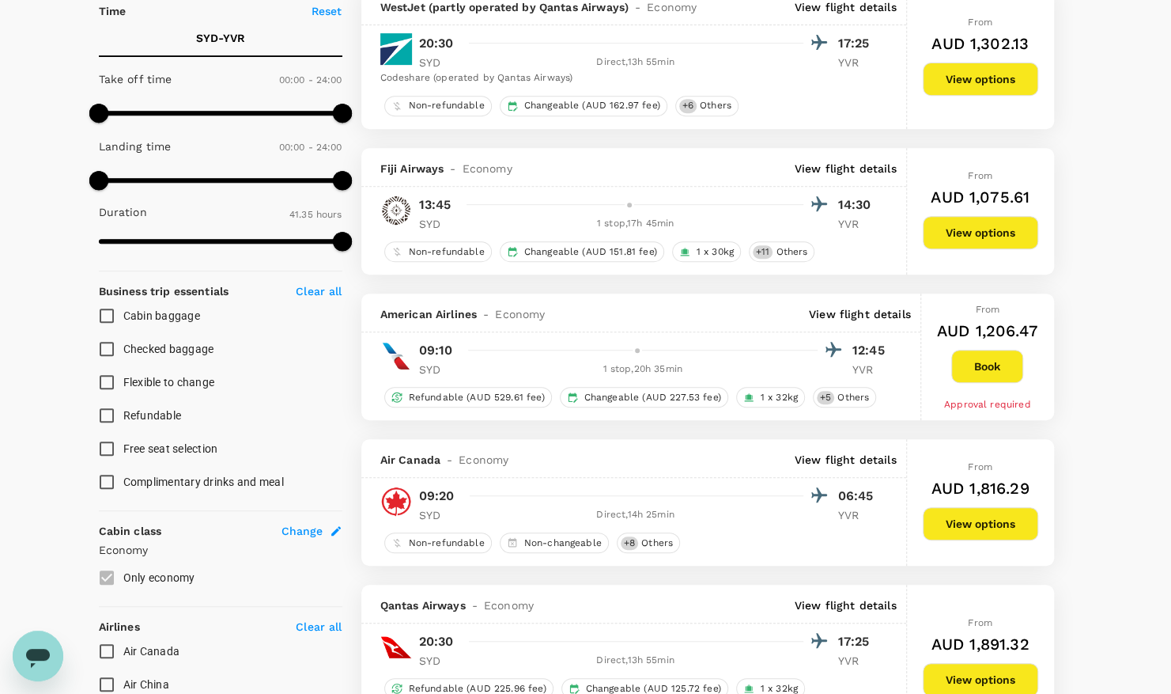
scroll to position [359, 0]
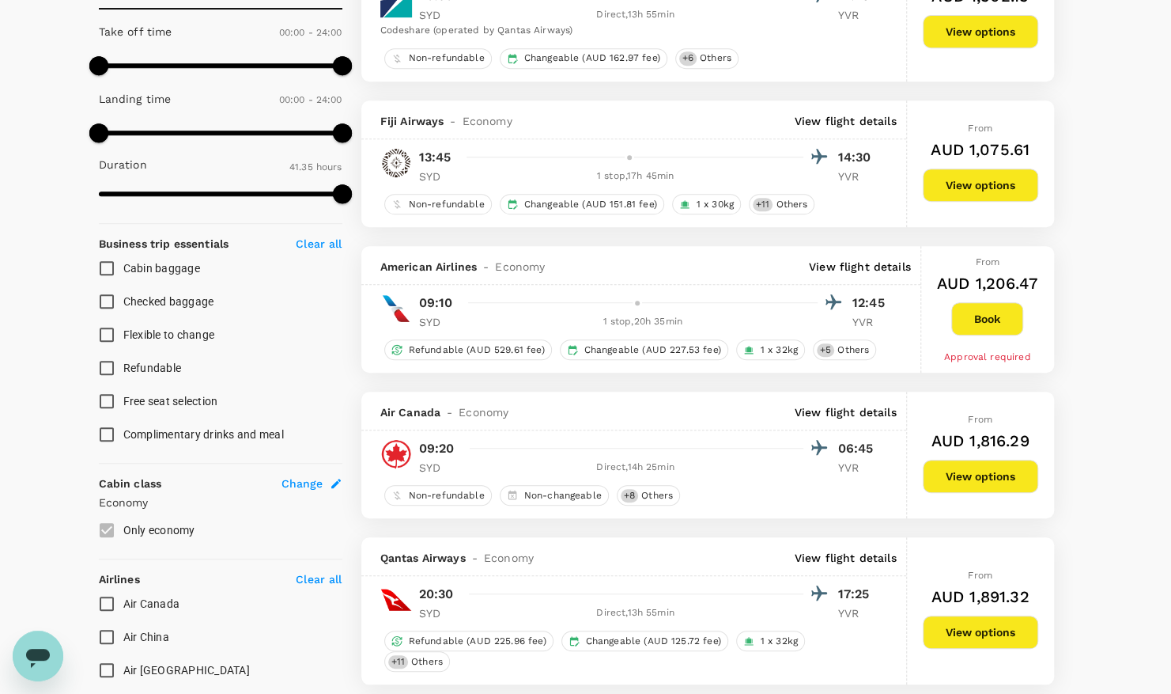
type input "2685"
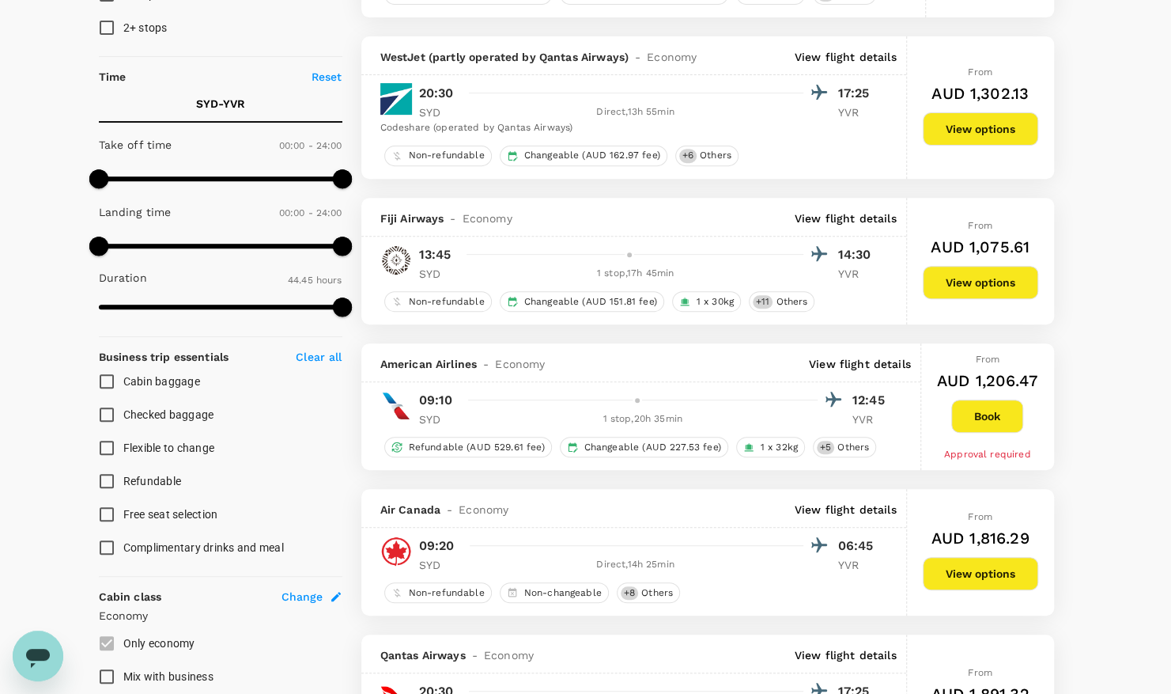
scroll to position [0, 0]
